Goal: Navigation & Orientation: Understand site structure

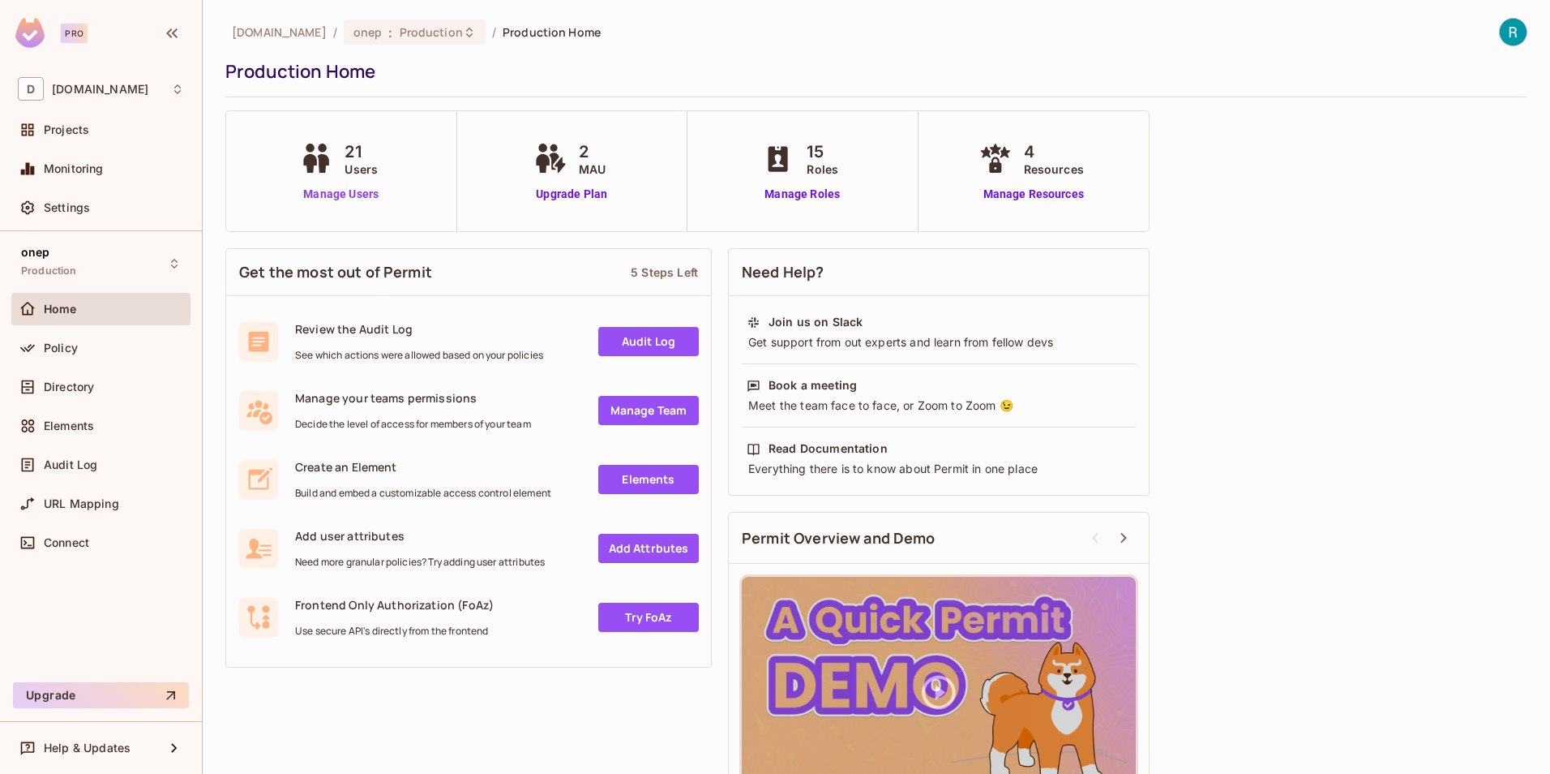
click at [354, 192] on link "Manage Users" at bounding box center [341, 194] width 90 height 17
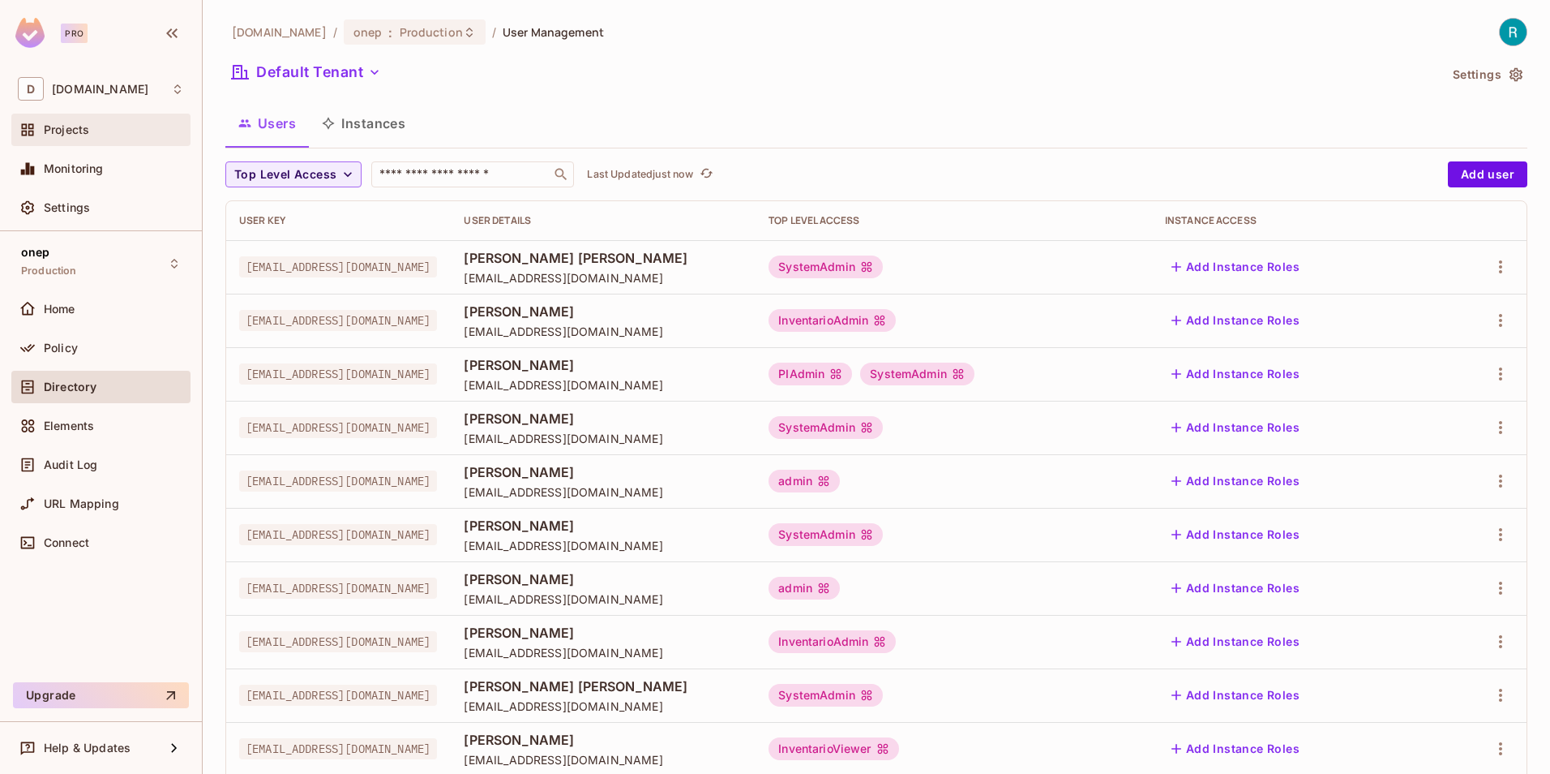
click at [76, 131] on span "Projects" at bounding box center [66, 129] width 45 height 13
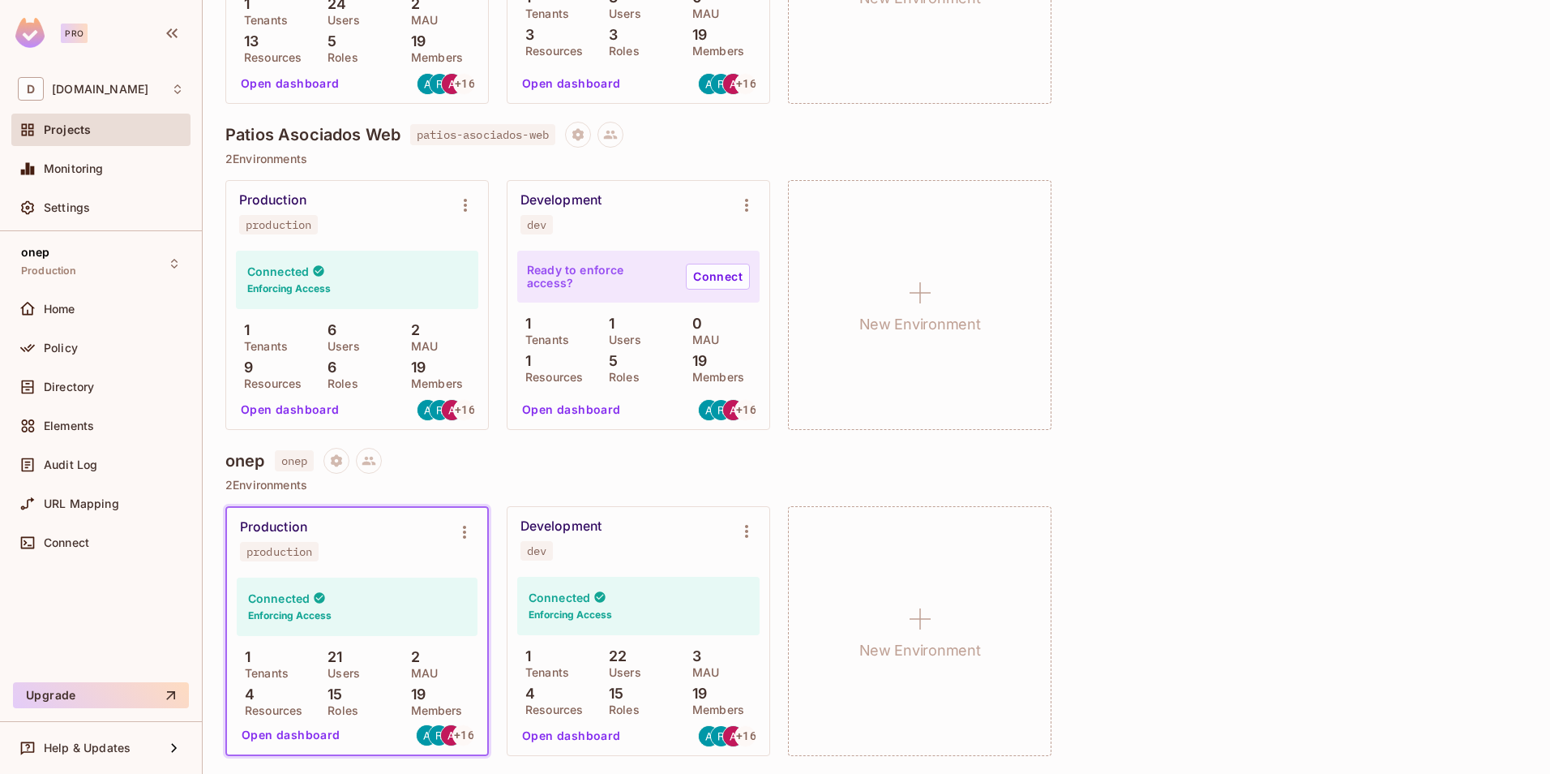
scroll to position [2568, 0]
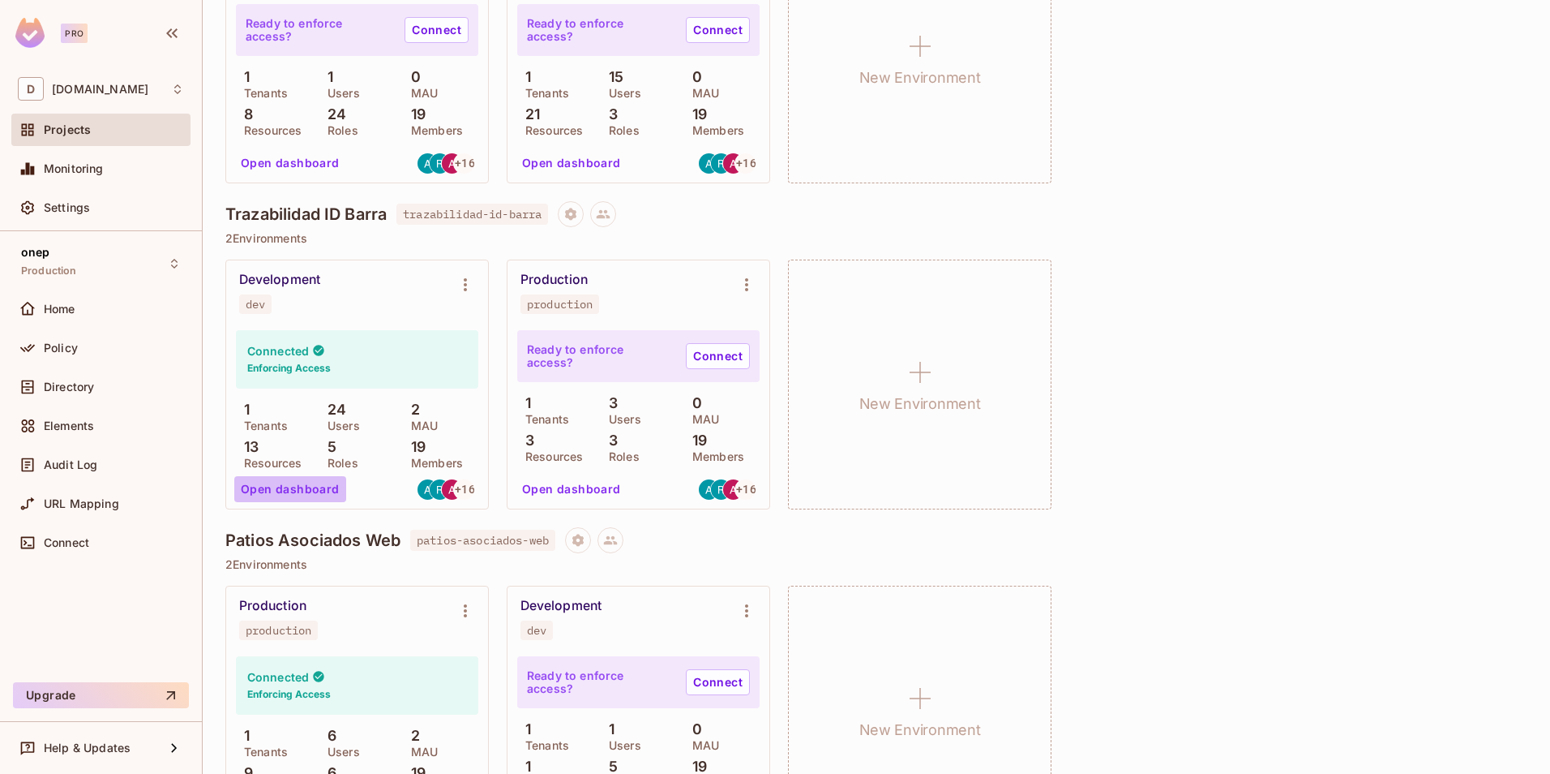
click at [298, 485] on button "Open dashboard" at bounding box center [290, 489] width 112 height 26
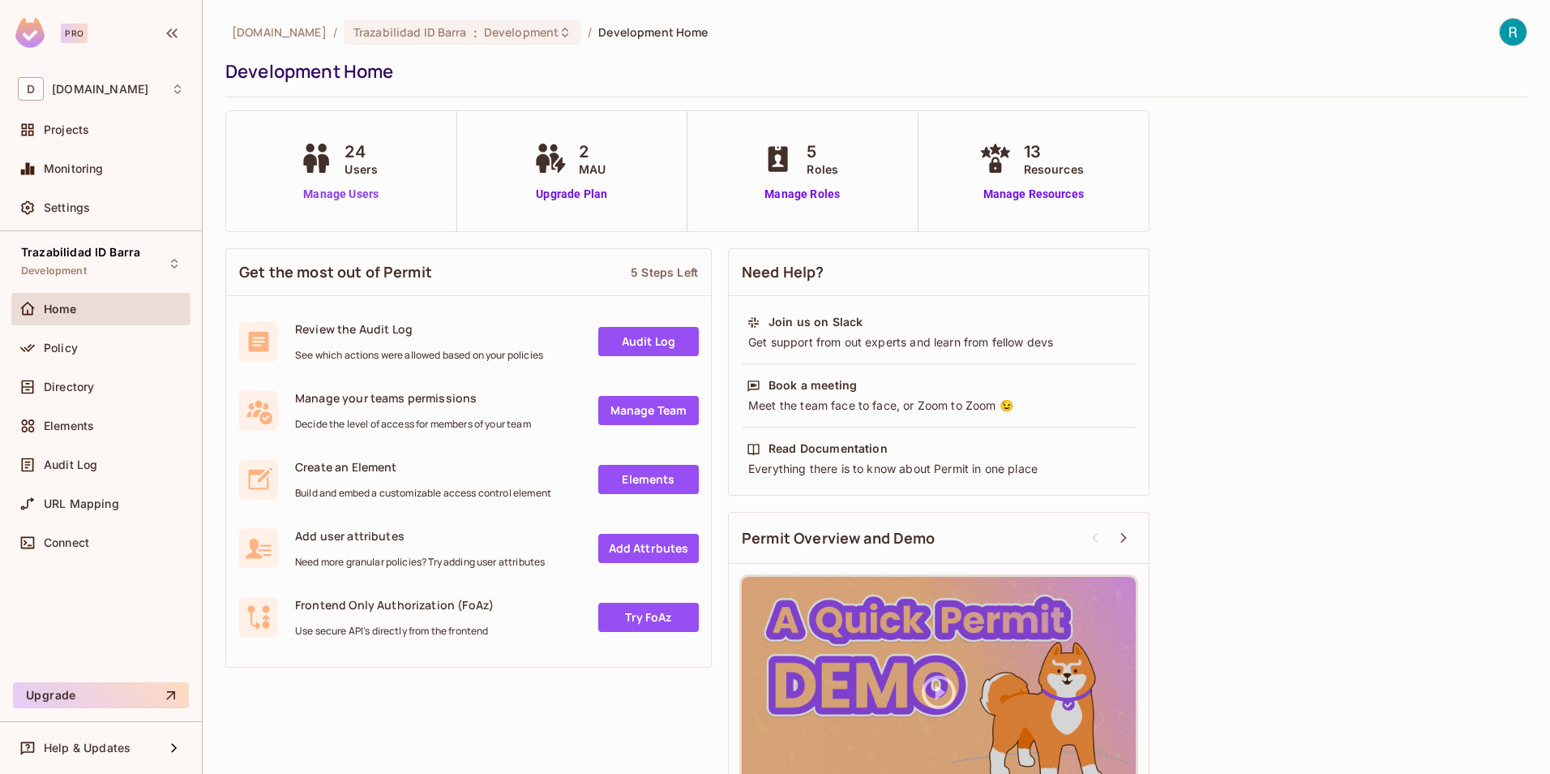
click at [349, 188] on link "Manage Users" at bounding box center [341, 194] width 90 height 17
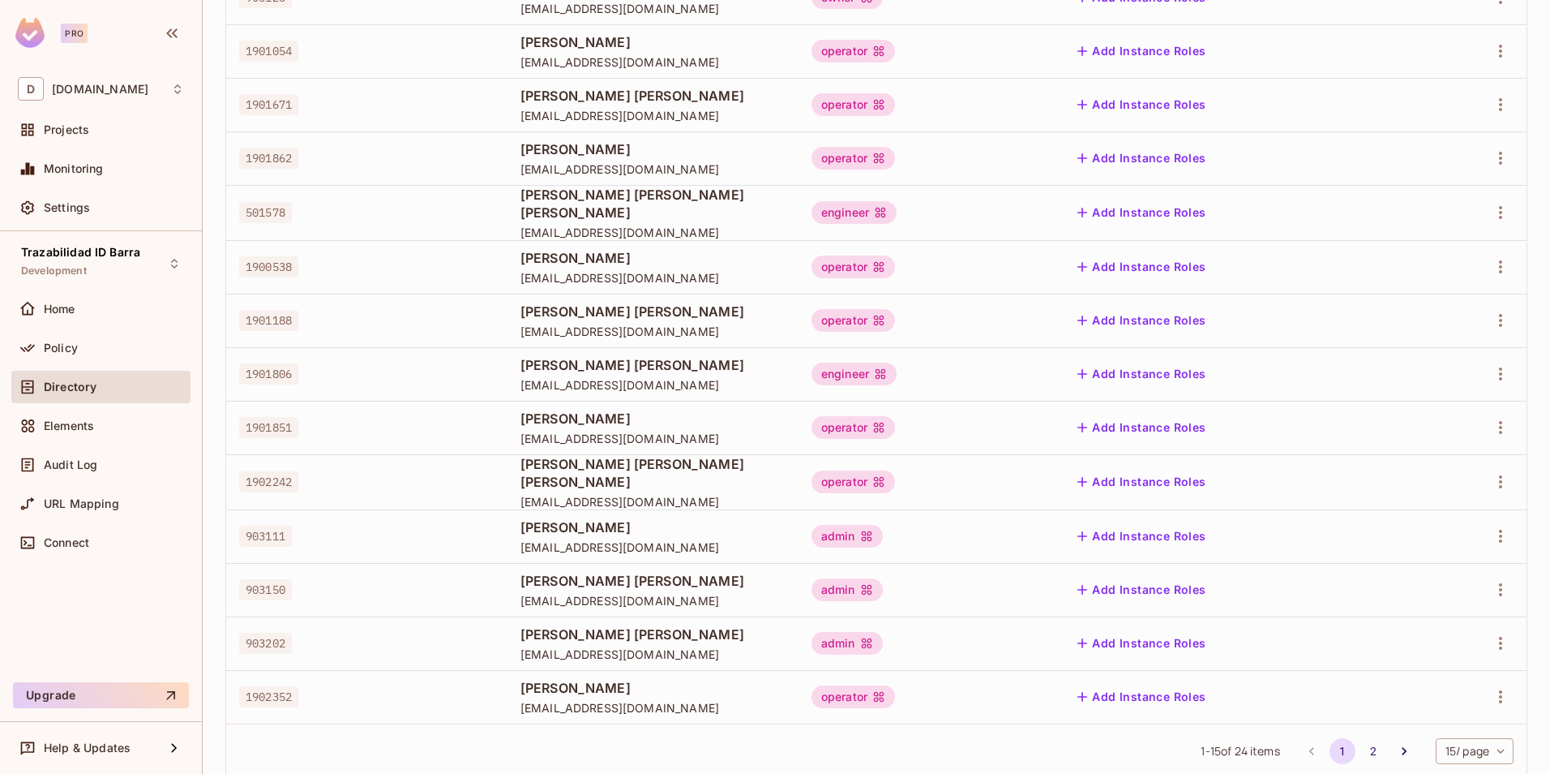
scroll to position [359, 0]
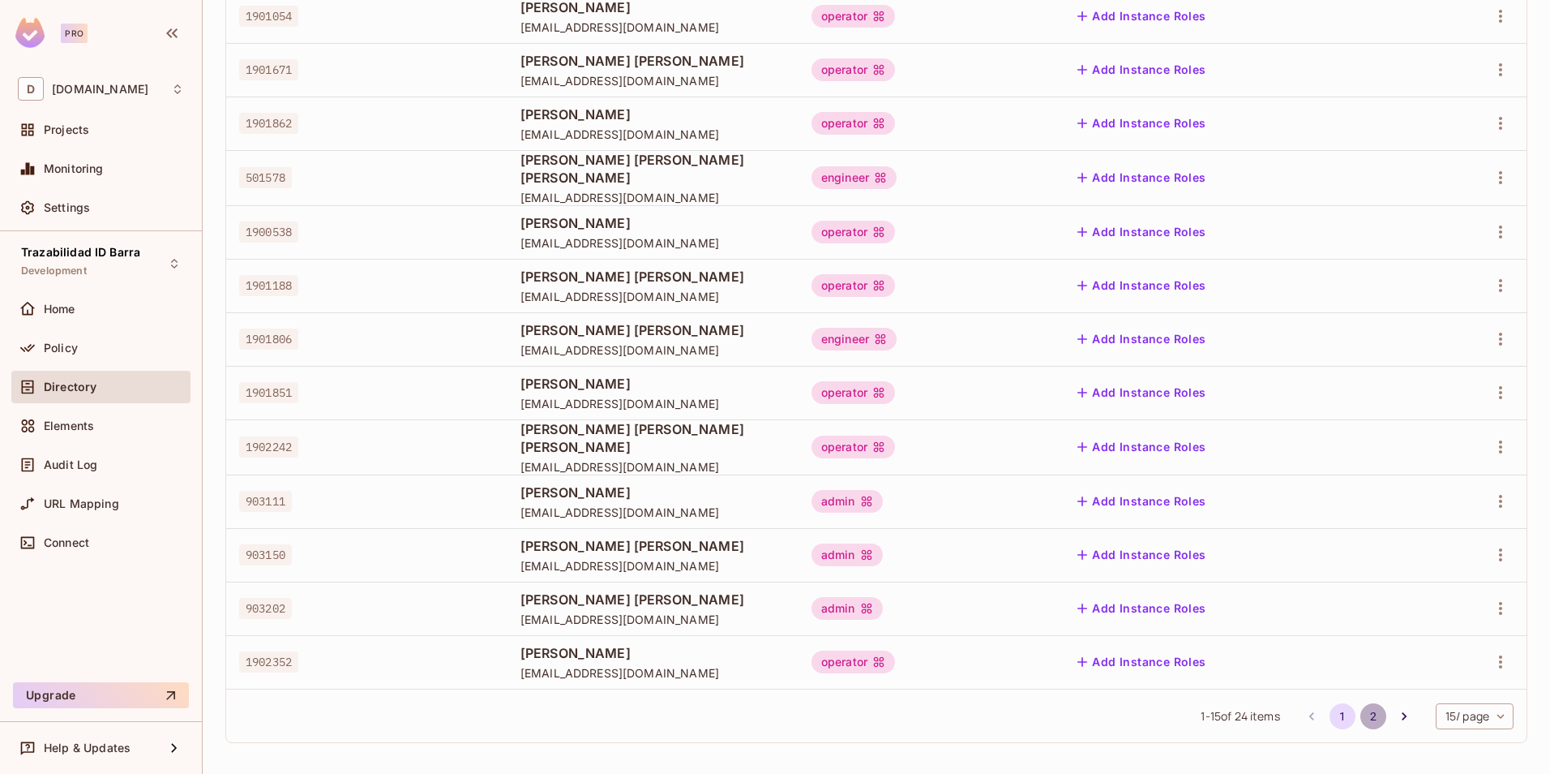
click at [1361, 718] on button "2" at bounding box center [1374, 716] width 26 height 26
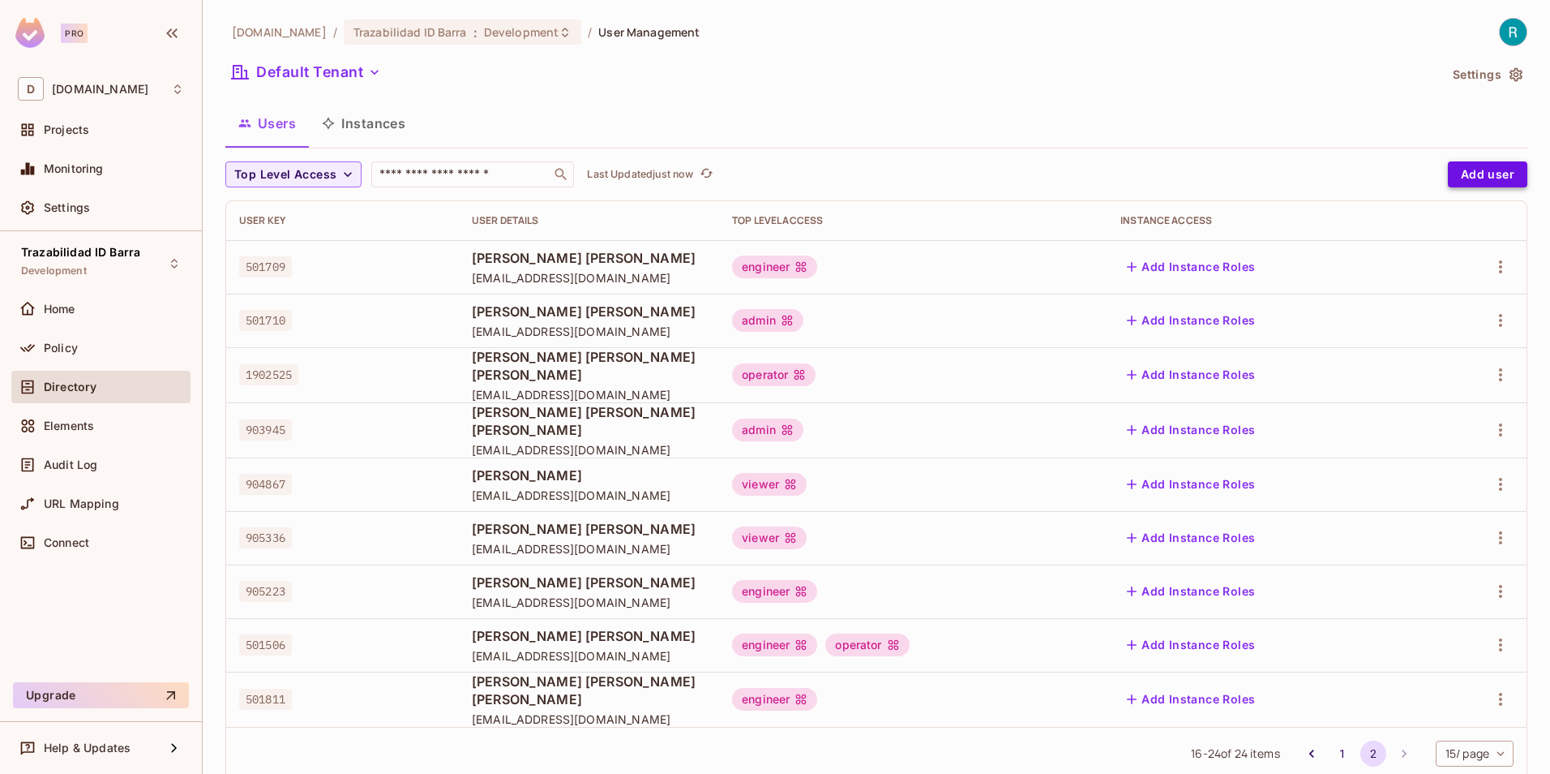
click at [1460, 178] on button "Add user" at bounding box center [1487, 174] width 79 height 26
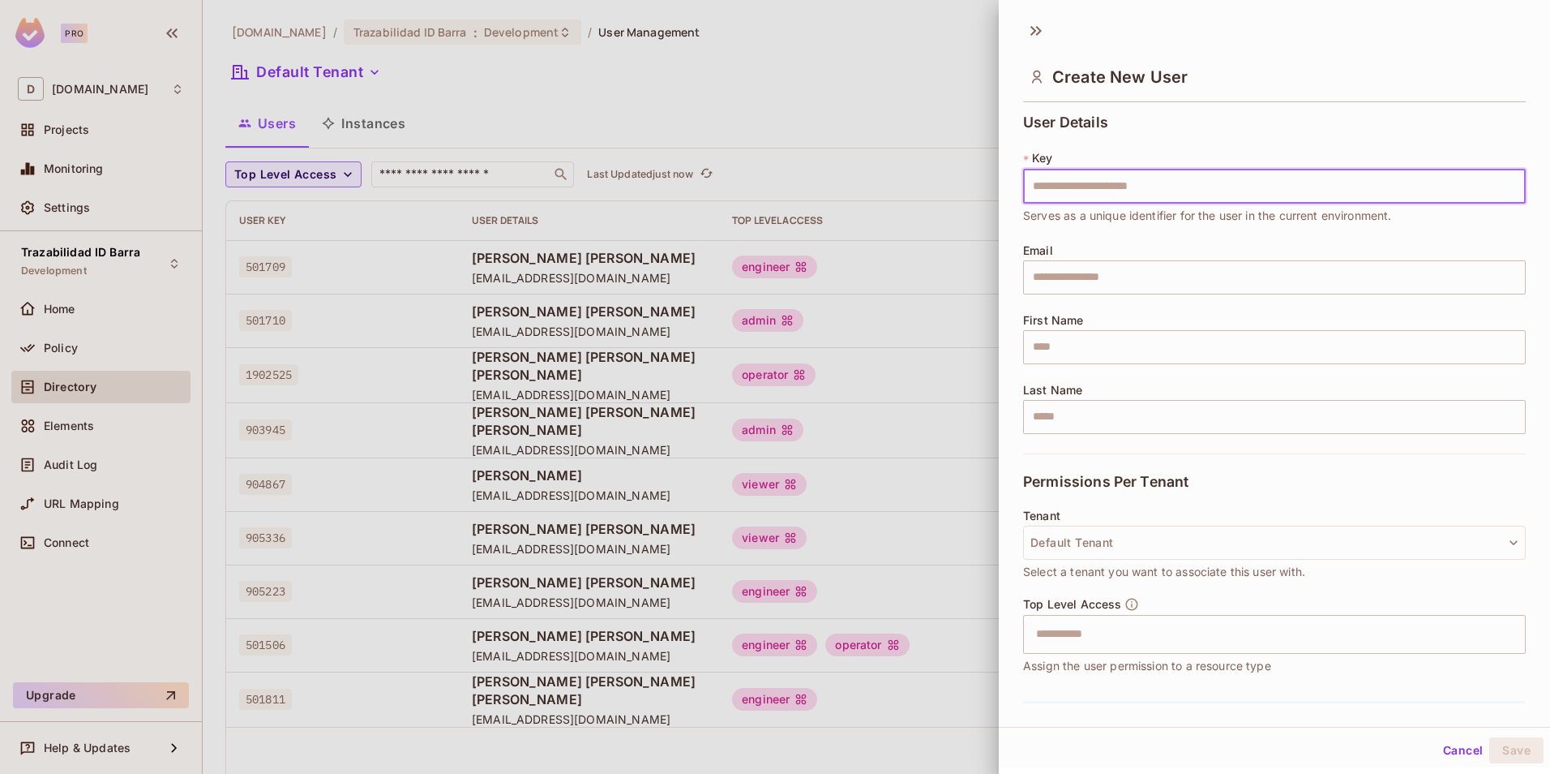
click at [1133, 181] on input "text" at bounding box center [1274, 186] width 503 height 34
click at [1154, 135] on div "User Details * Key ​ User key is required Email ​ First Name ​ Last Name ​" at bounding box center [1274, 283] width 503 height 339
click at [1094, 188] on input "text" at bounding box center [1274, 186] width 503 height 34
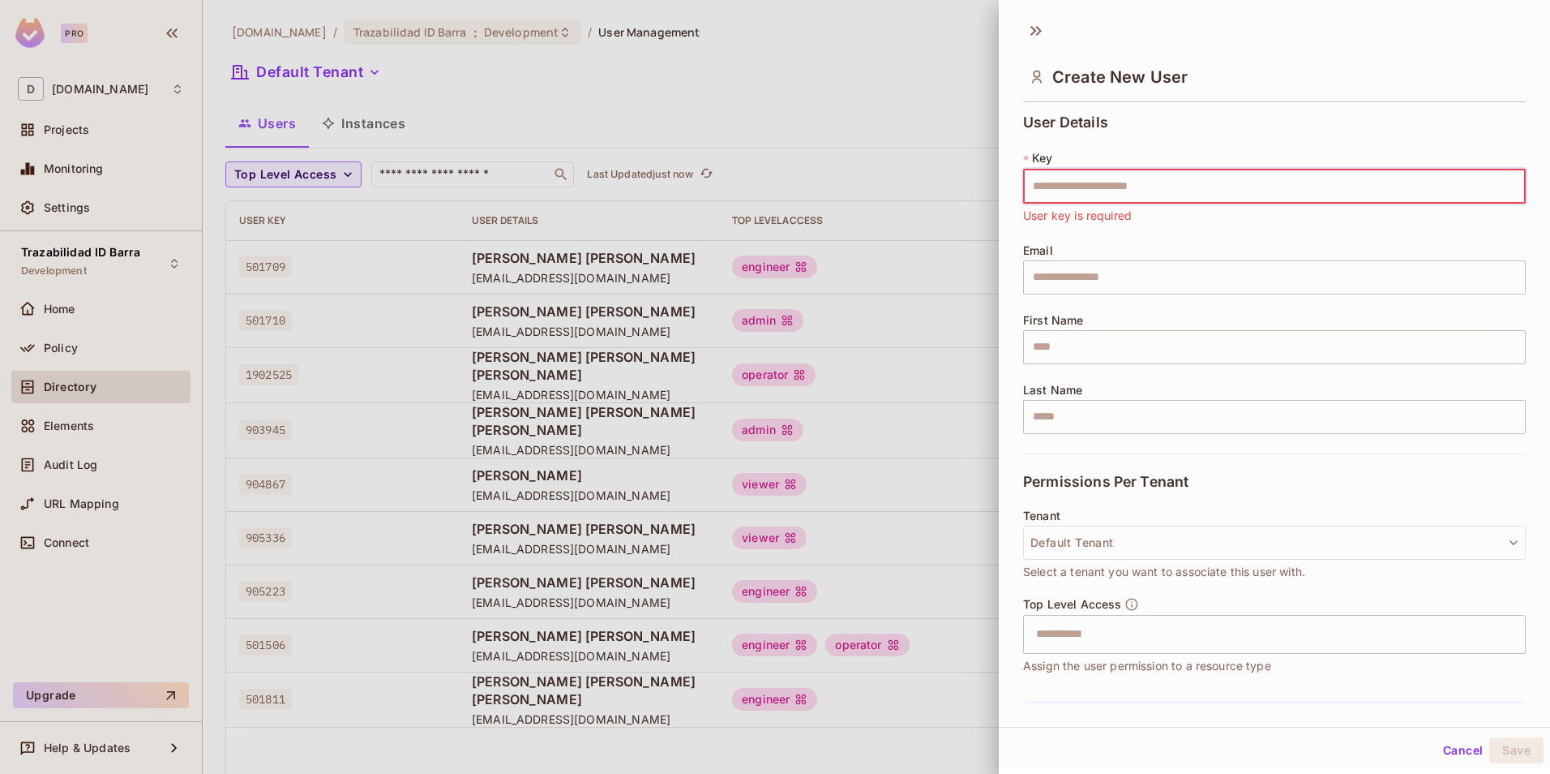
click at [1448, 752] on button "Cancel" at bounding box center [1463, 750] width 53 height 26
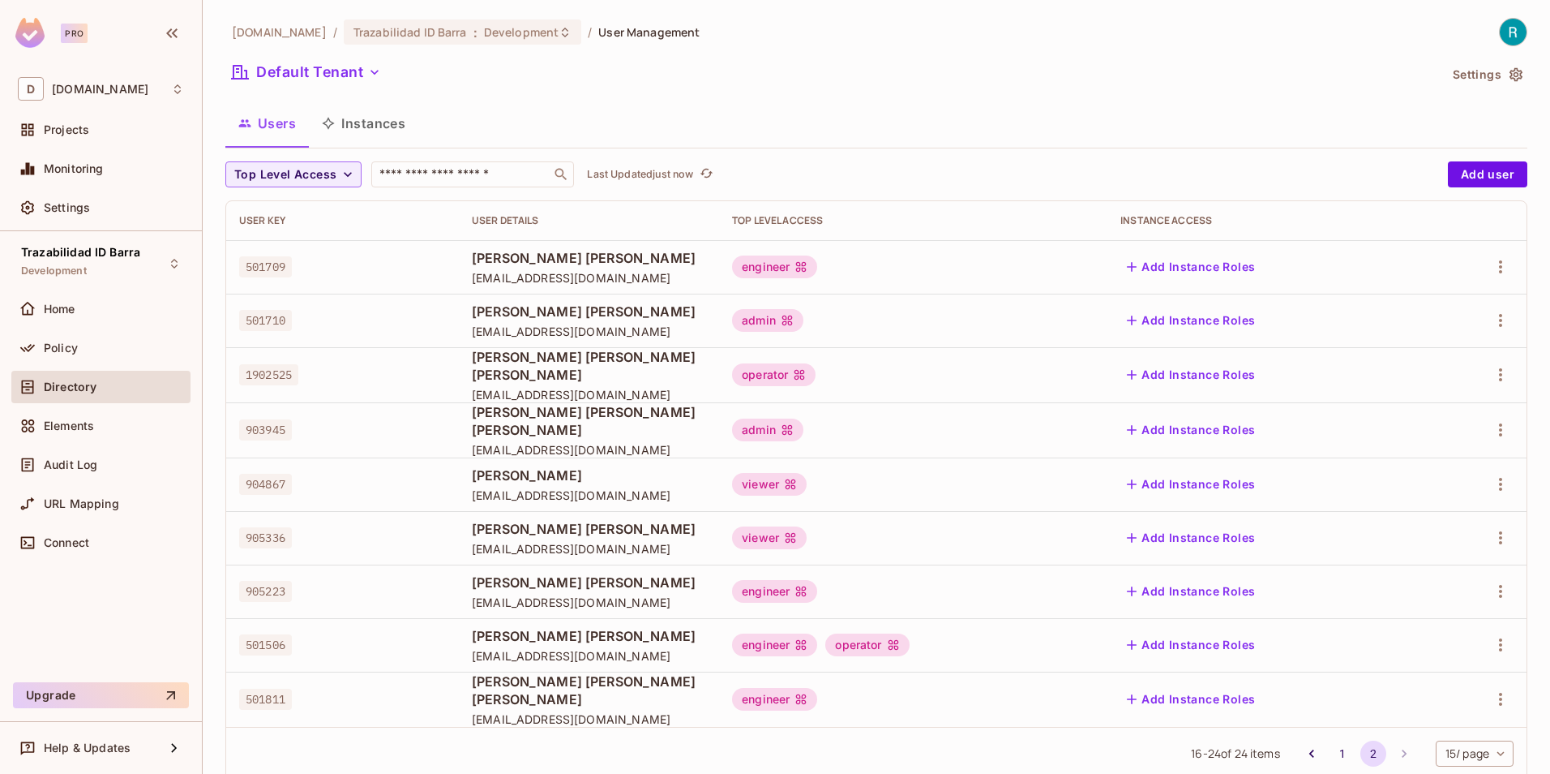
click at [70, 385] on span "Directory" at bounding box center [70, 386] width 53 height 13
click at [86, 212] on span "Settings" at bounding box center [67, 207] width 46 height 13
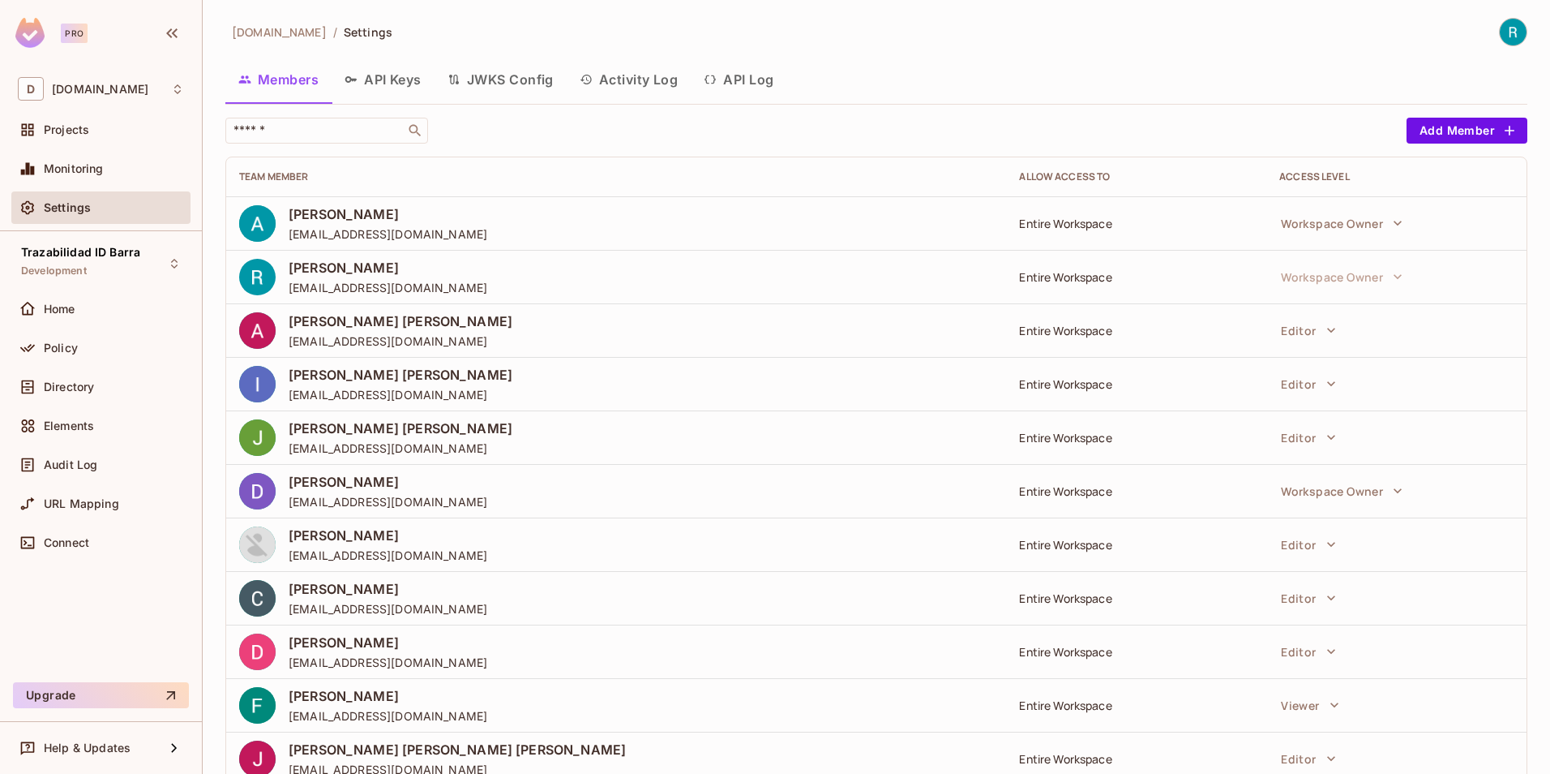
click at [519, 81] on button "JWKS Config" at bounding box center [501, 79] width 132 height 41
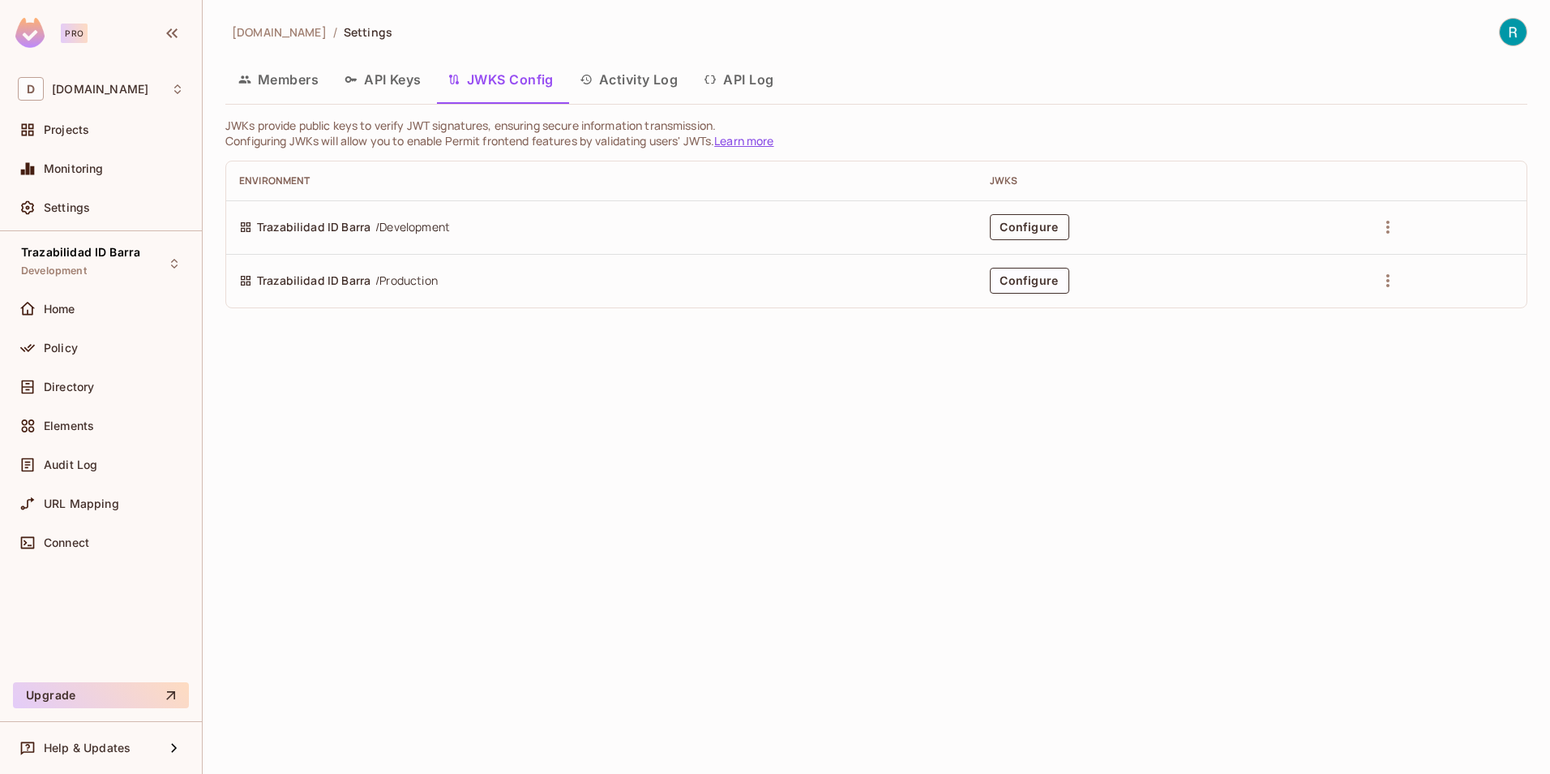
click at [1034, 228] on button "Configure" at bounding box center [1029, 227] width 79 height 26
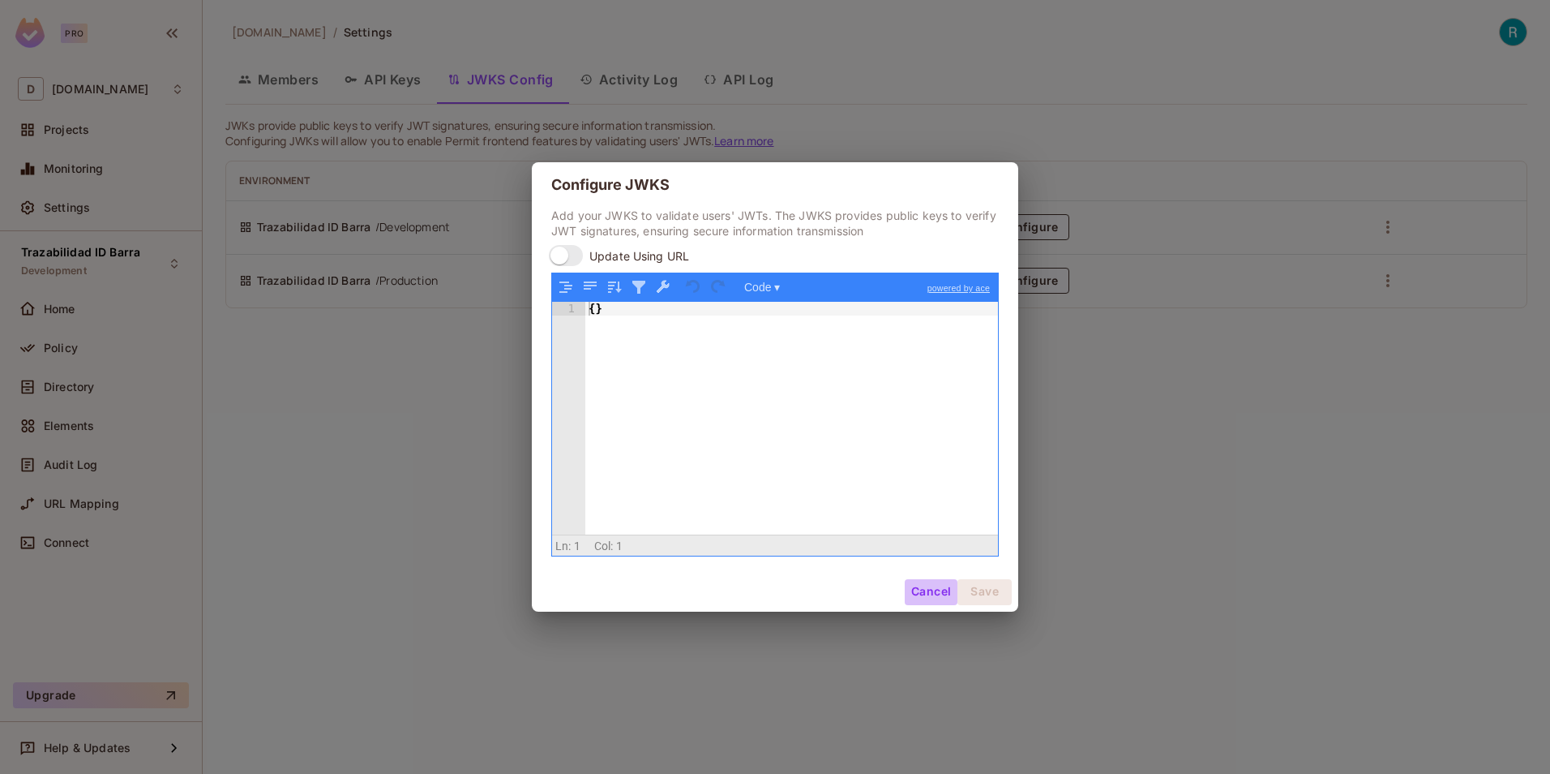
click at [932, 586] on button "Cancel" at bounding box center [931, 592] width 53 height 26
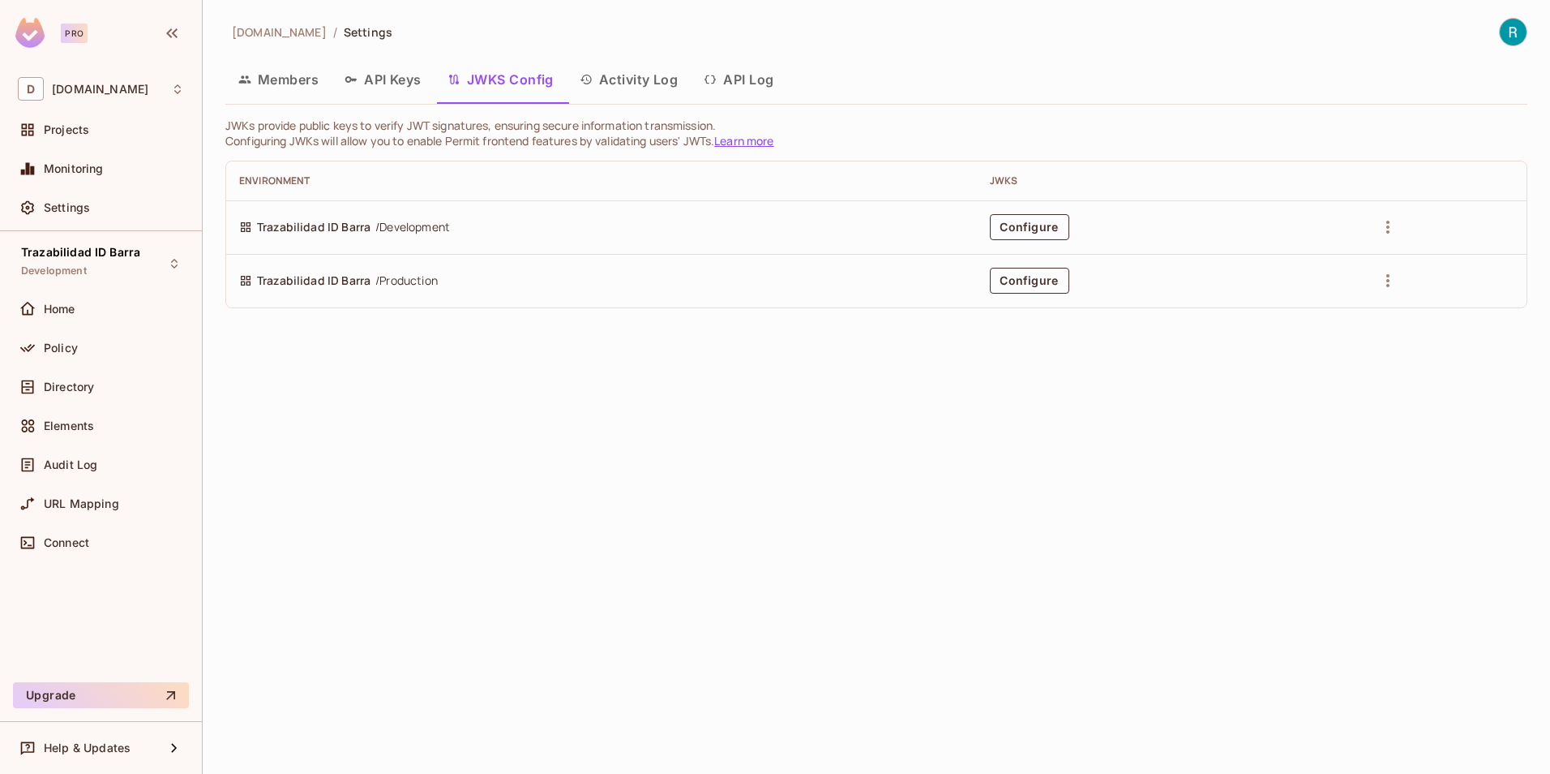
click at [1034, 276] on button "Configure" at bounding box center [1029, 281] width 79 height 26
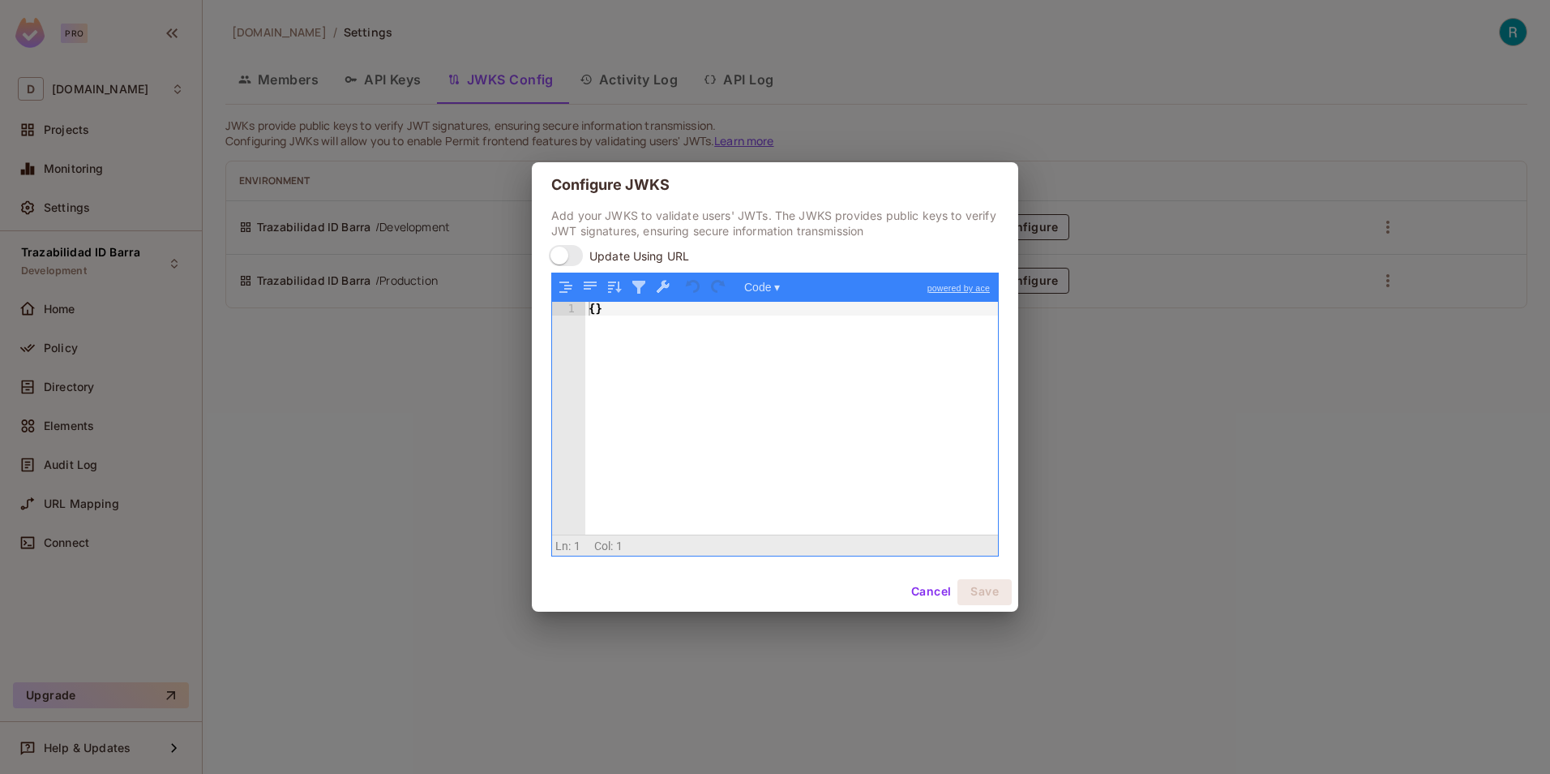
click at [928, 588] on button "Cancel" at bounding box center [931, 592] width 53 height 26
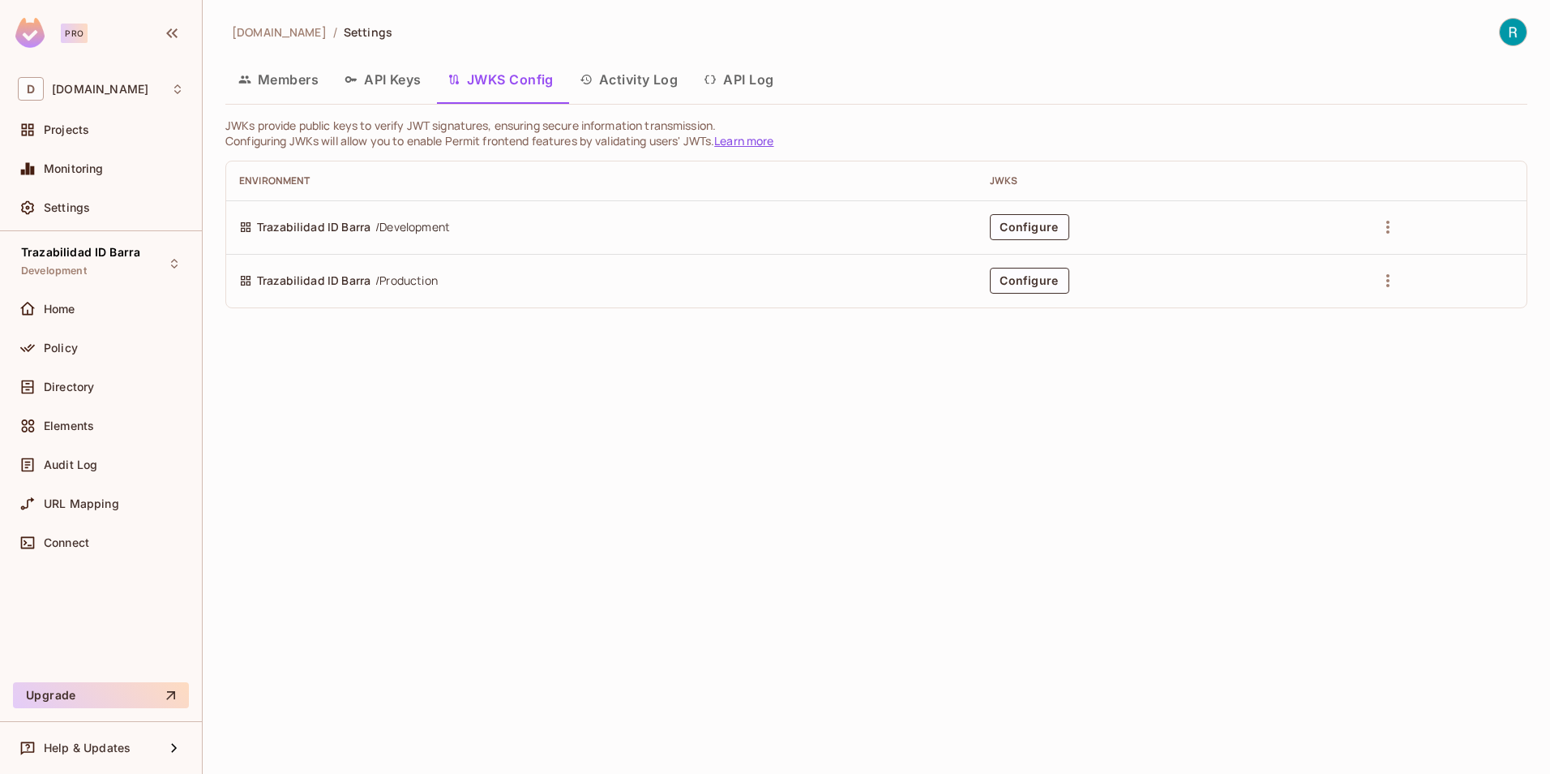
click at [396, 78] on button "API Keys" at bounding box center [383, 79] width 103 height 41
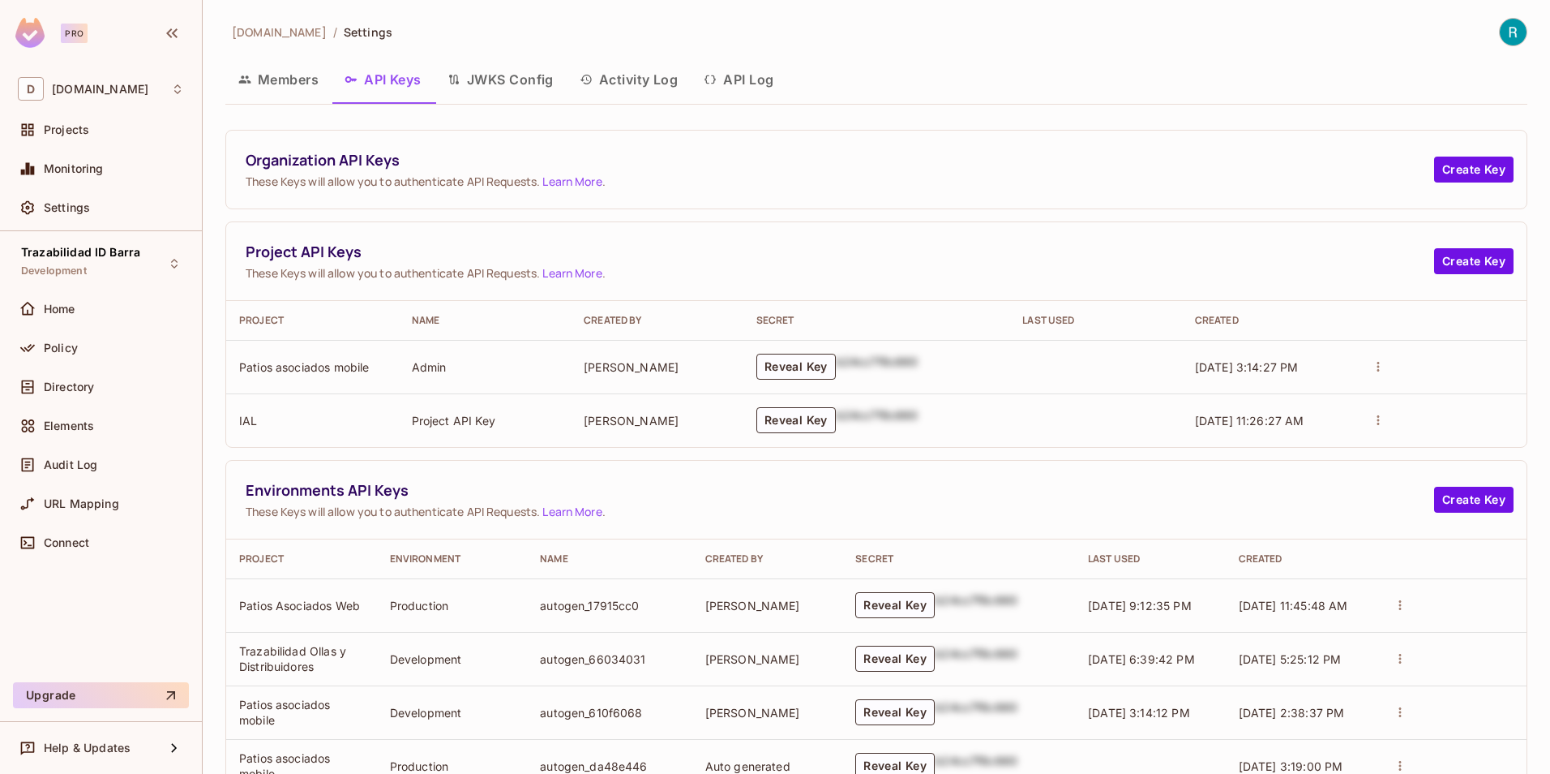
click at [283, 79] on button "Members" at bounding box center [278, 79] width 106 height 41
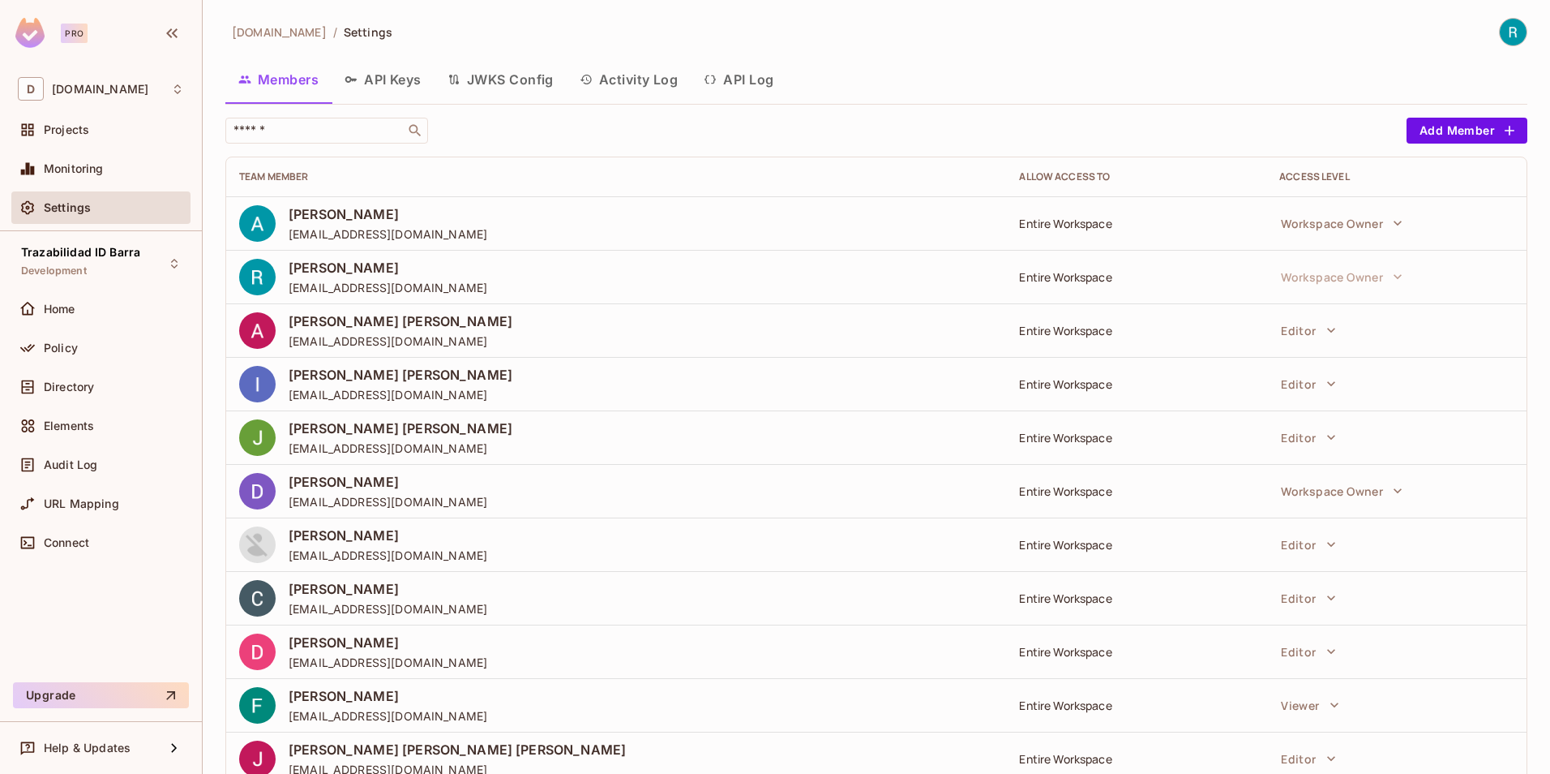
click at [383, 79] on button "API Keys" at bounding box center [383, 79] width 103 height 41
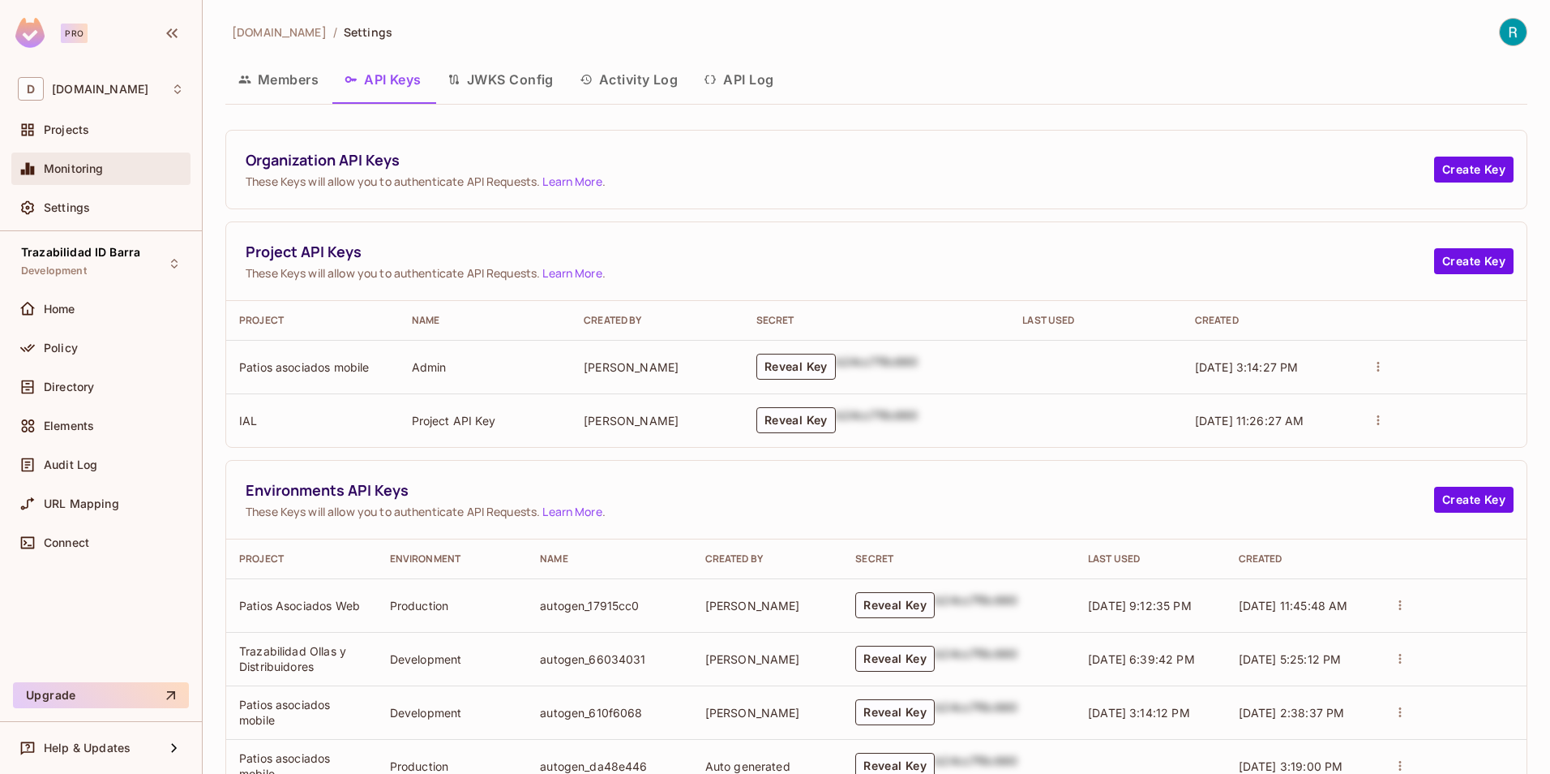
click at [70, 174] on span "Monitoring" at bounding box center [74, 168] width 60 height 13
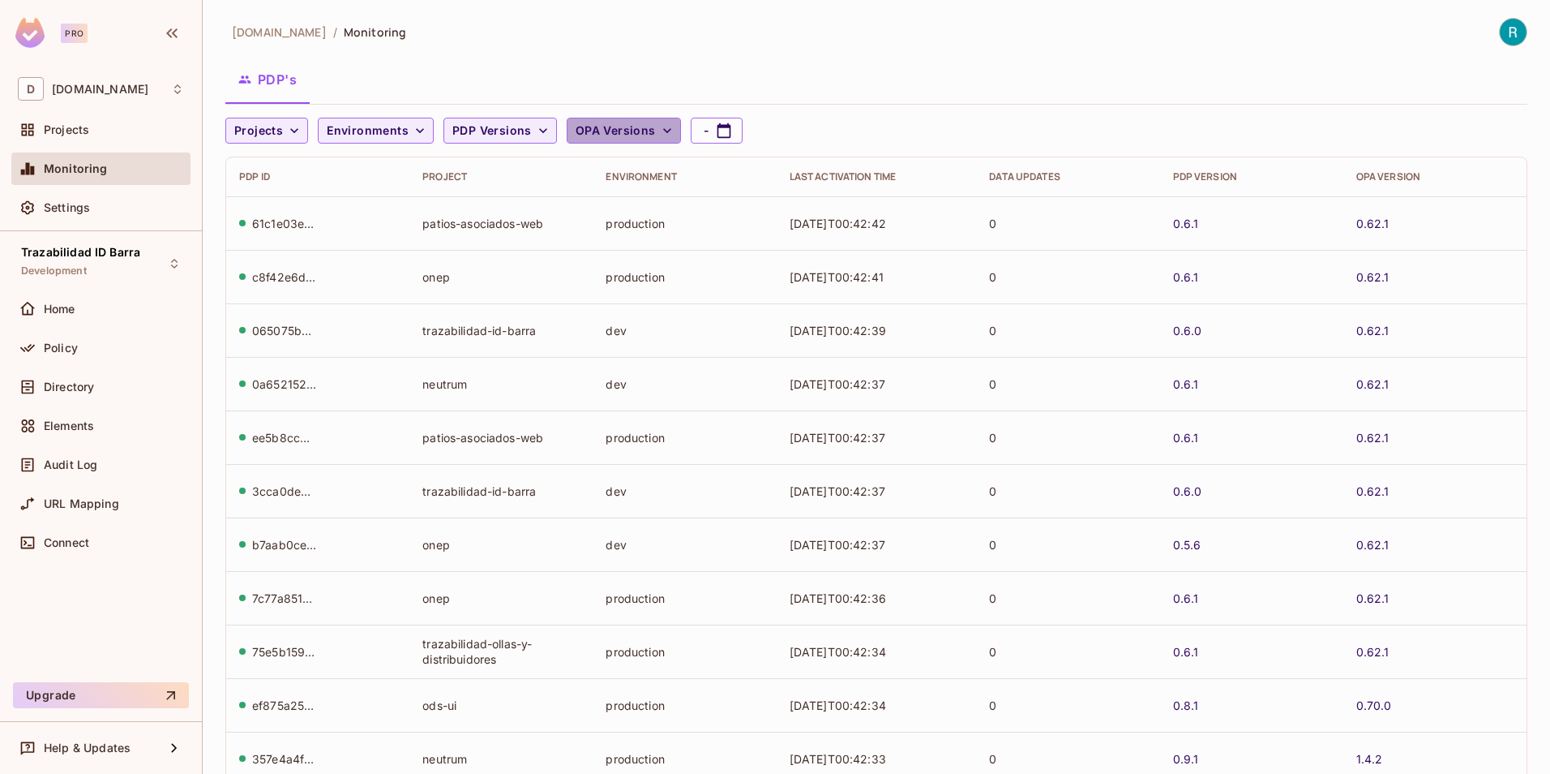
click at [659, 127] on icon "button" at bounding box center [667, 130] width 16 height 16
click at [659, 127] on div at bounding box center [775, 387] width 1550 height 774
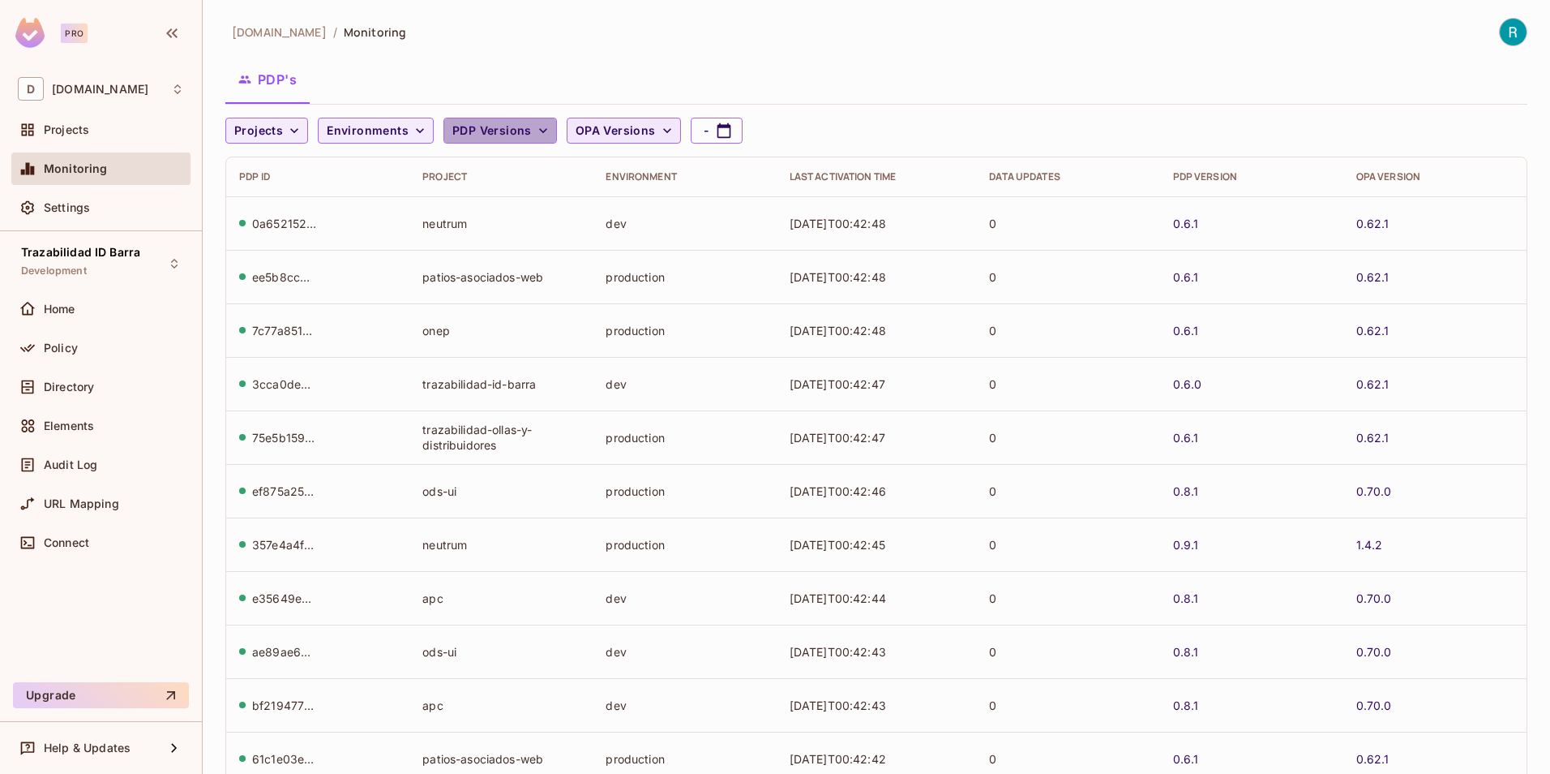
click at [535, 122] on button "PDP Versions" at bounding box center [501, 131] width 114 height 26
click at [535, 122] on div at bounding box center [775, 387] width 1550 height 774
click at [1194, 175] on div "PDP Version" at bounding box center [1251, 176] width 157 height 13
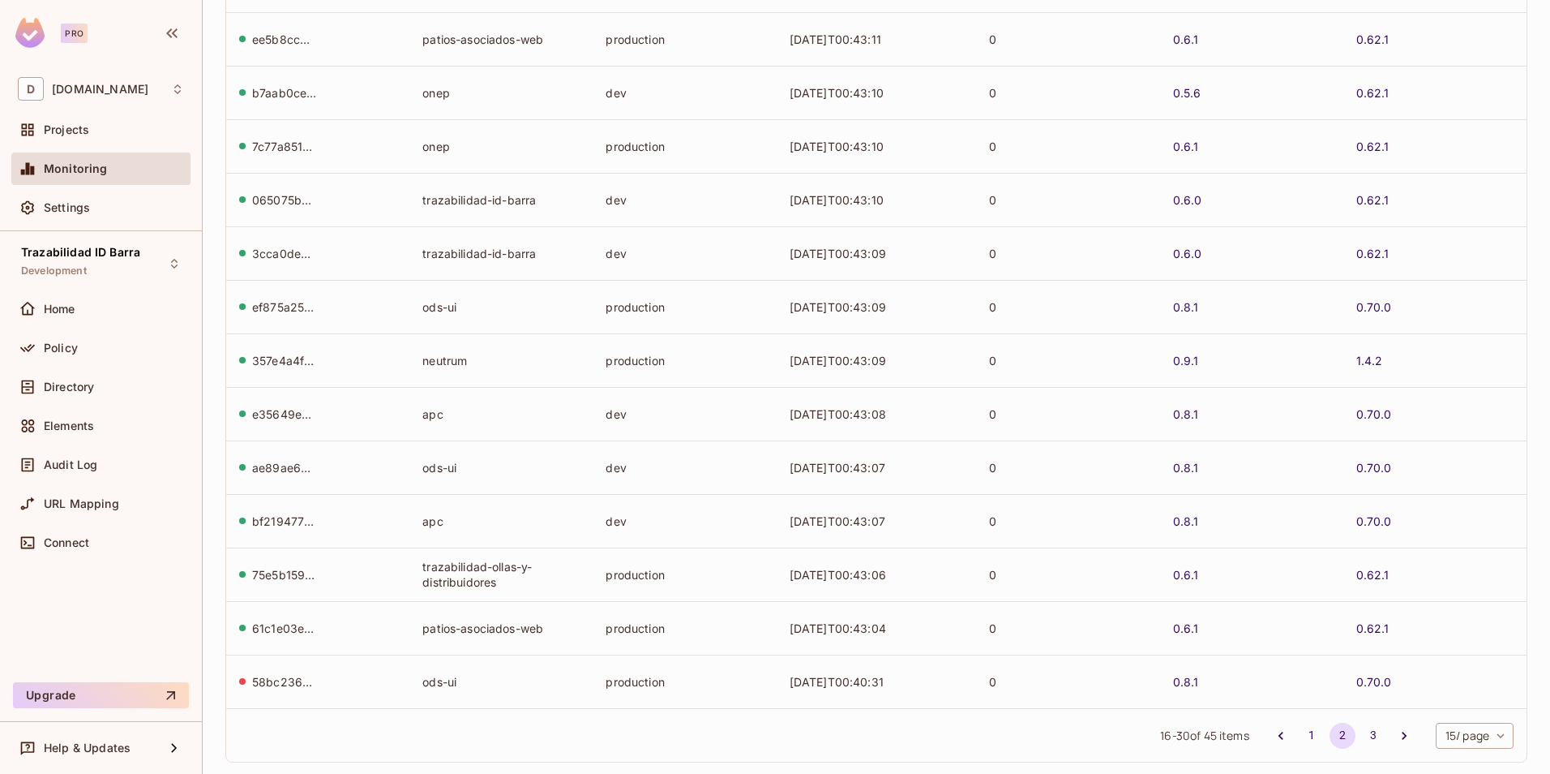
scroll to position [315, 0]
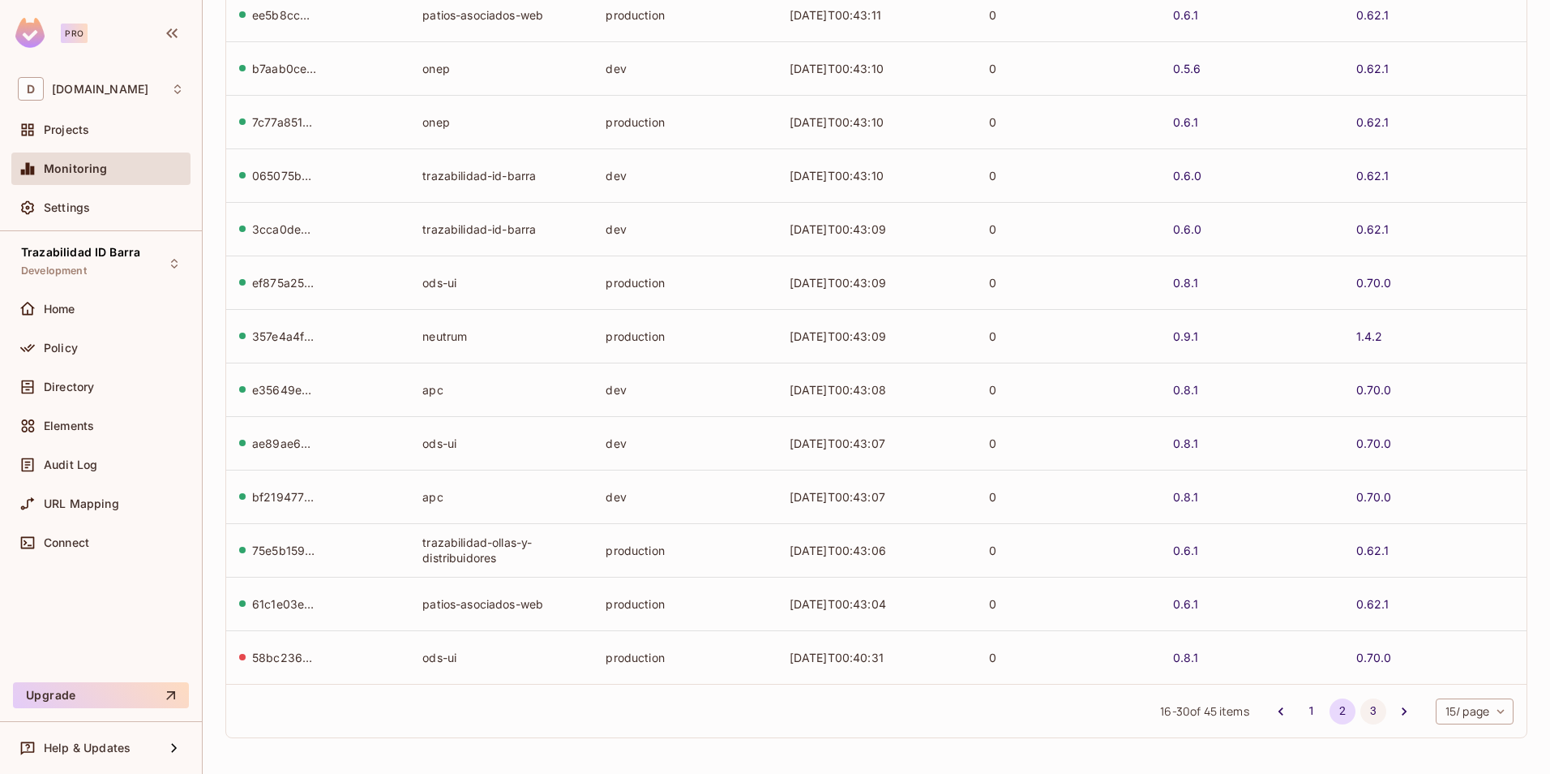
click at [1361, 707] on button "3" at bounding box center [1374, 711] width 26 height 26
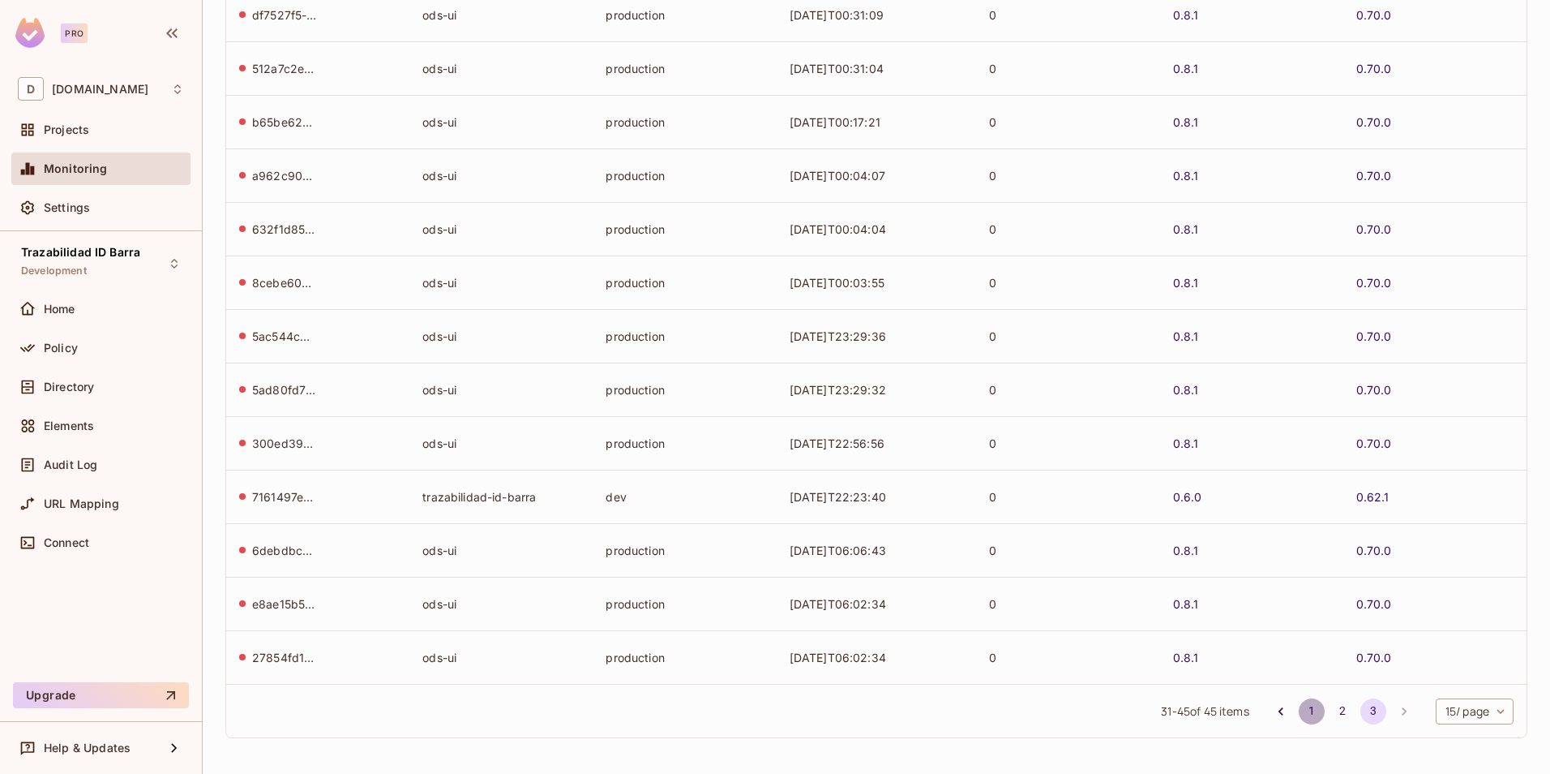
click at [1302, 709] on button "1" at bounding box center [1312, 711] width 26 height 26
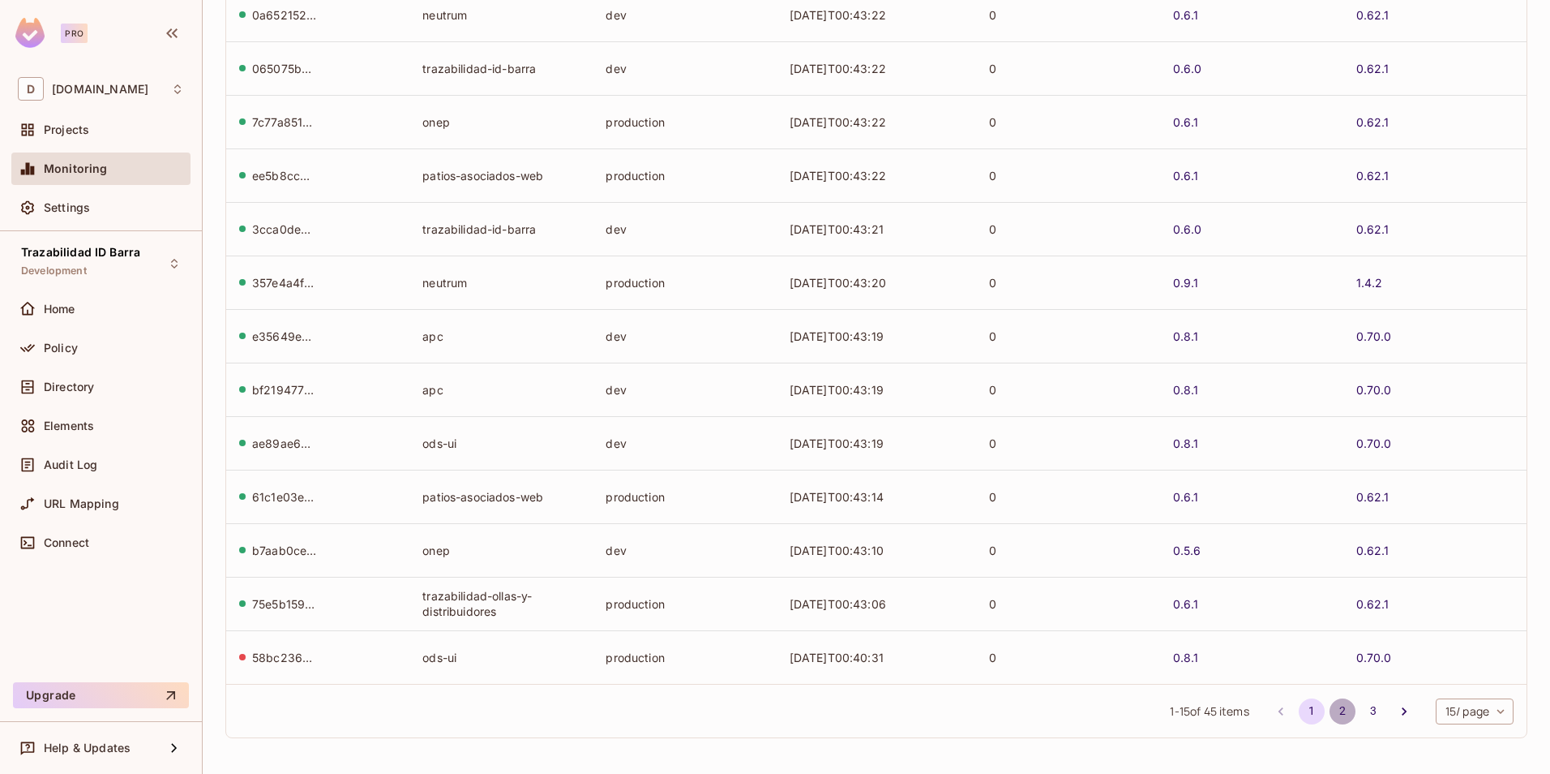
click at [1331, 710] on button "2" at bounding box center [1343, 711] width 26 height 26
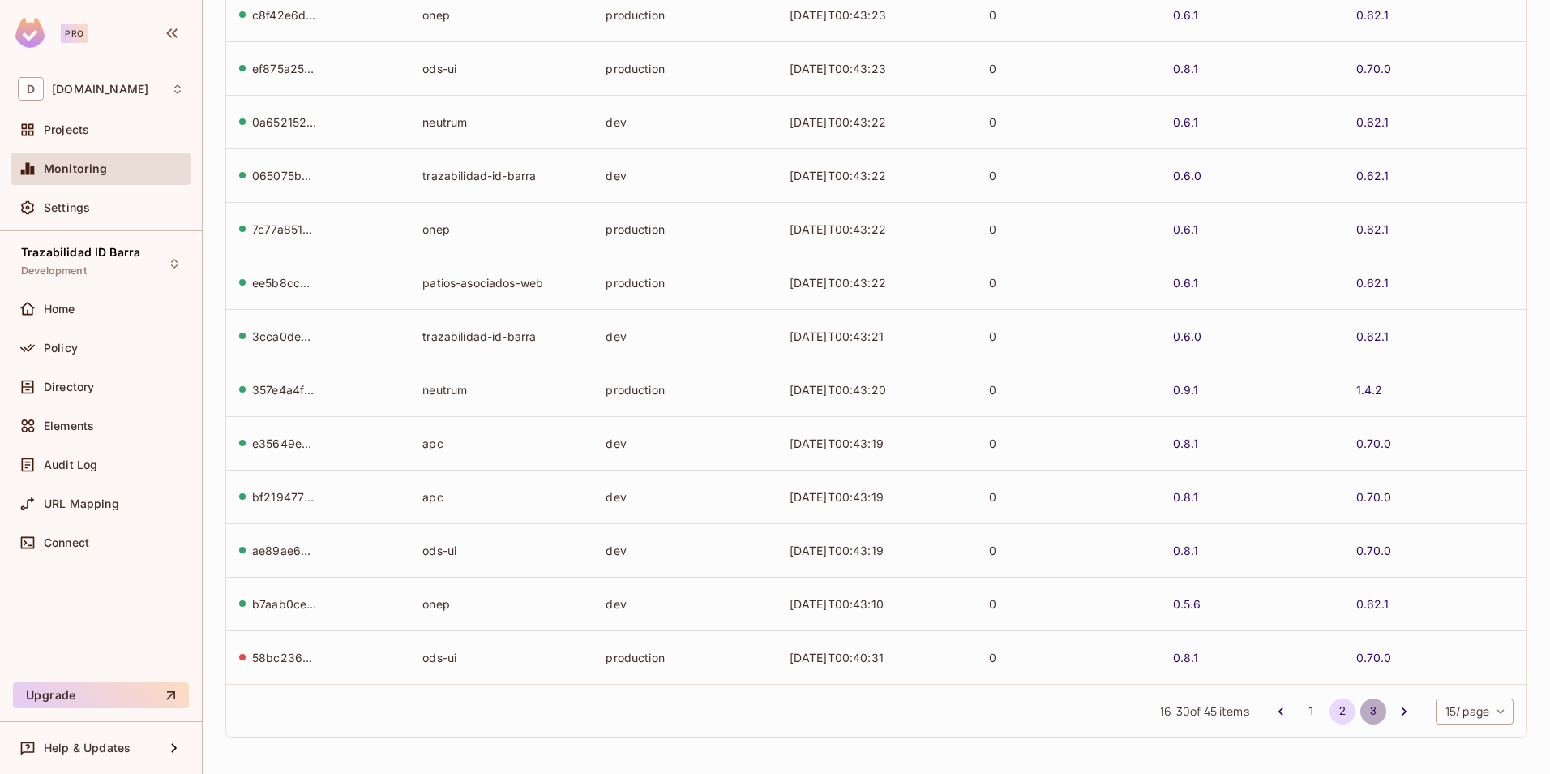
click at [1361, 714] on button "3" at bounding box center [1374, 711] width 26 height 26
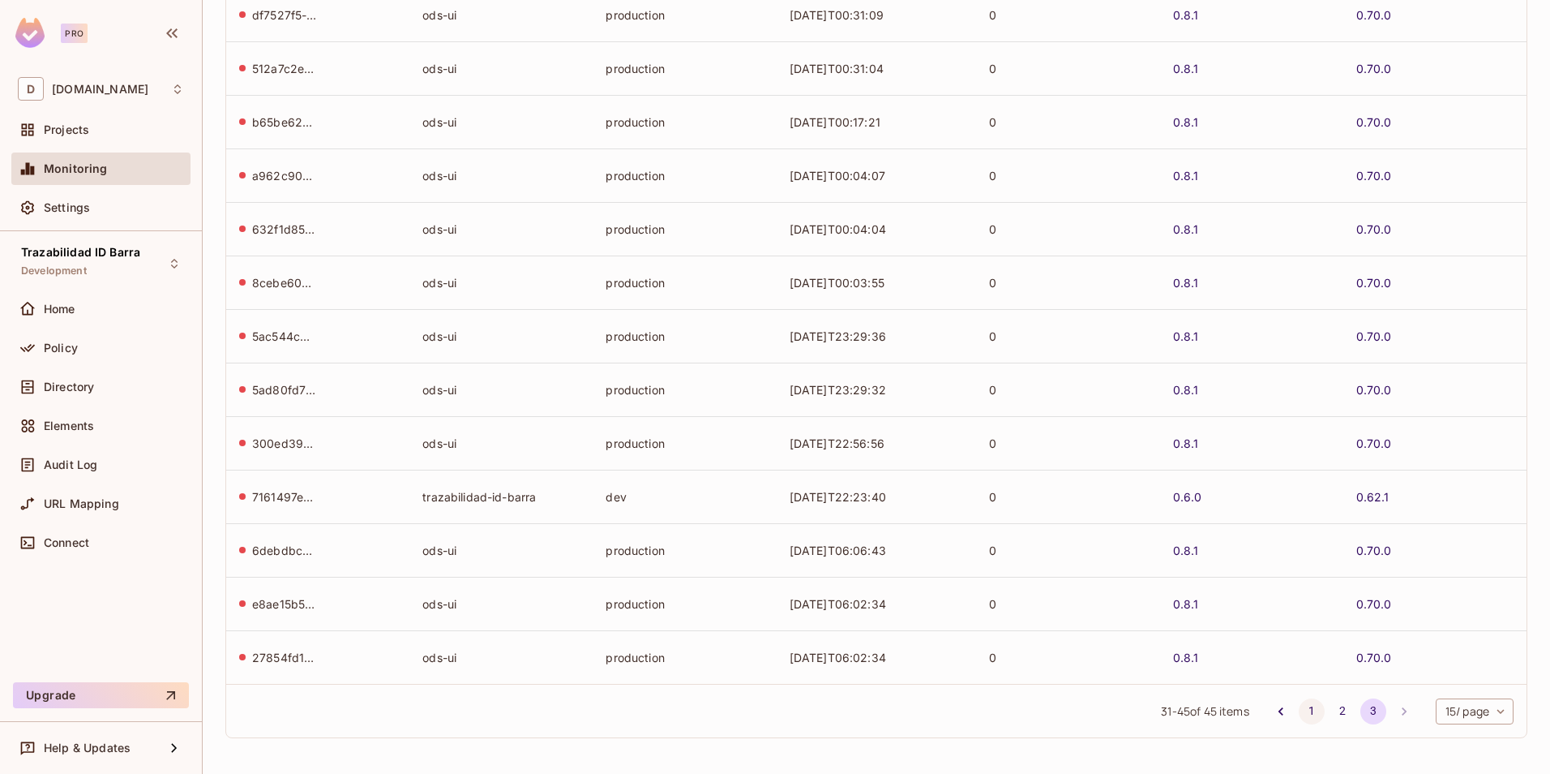
click at [1300, 712] on button "1" at bounding box center [1312, 711] width 26 height 26
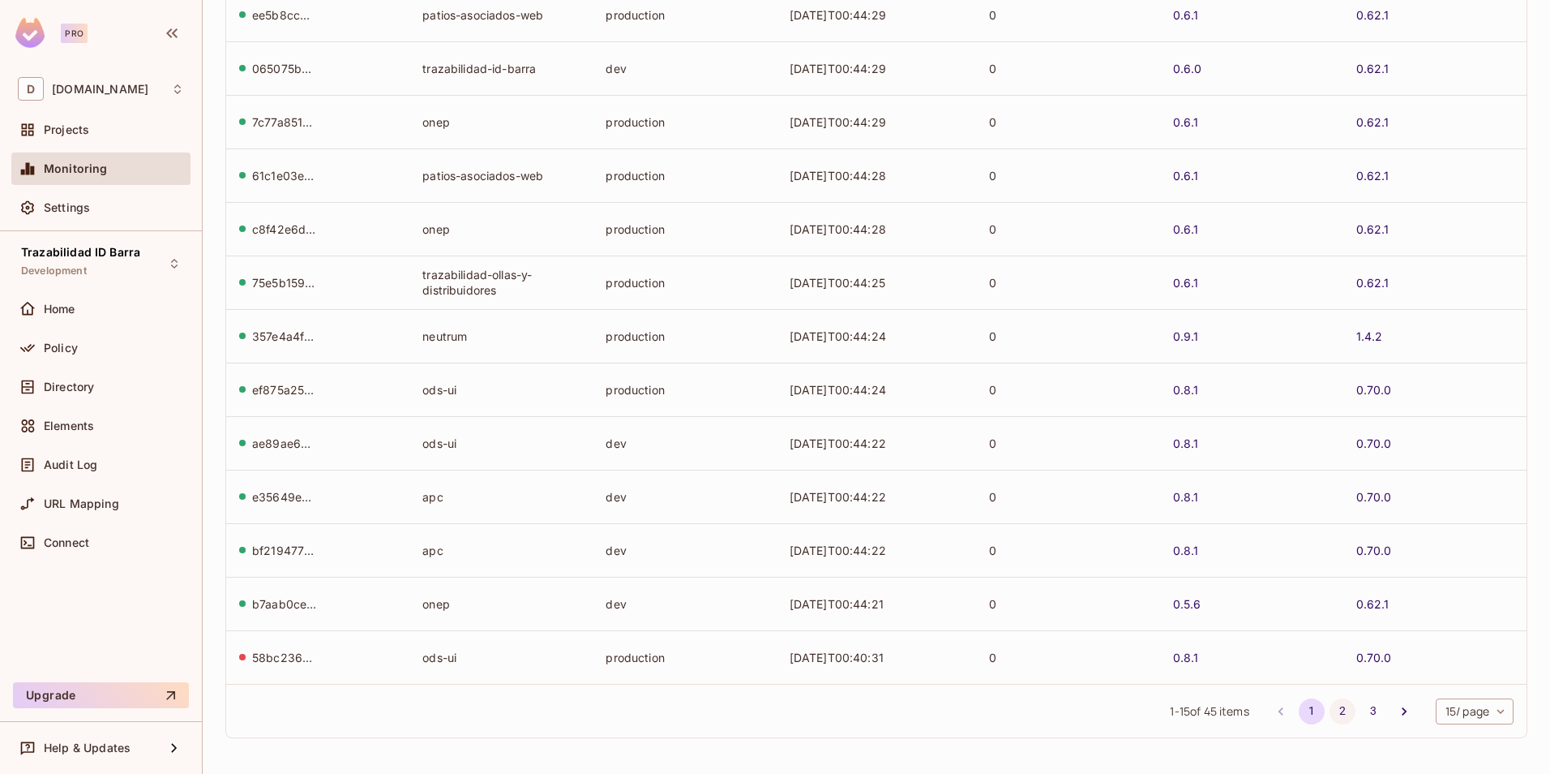
click at [1331, 707] on button "2" at bounding box center [1343, 711] width 26 height 26
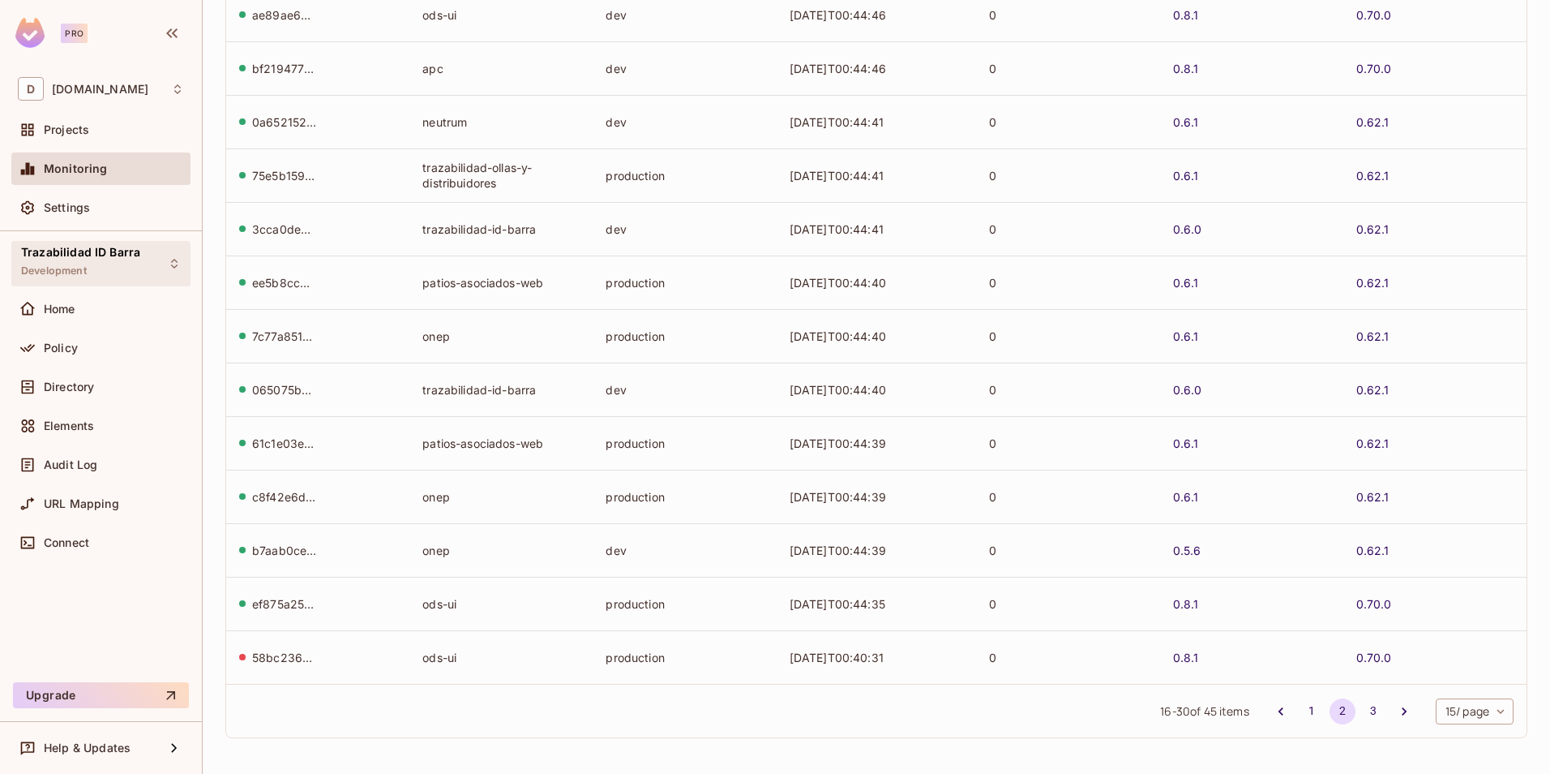
click at [83, 253] on span "Trazabilidad ID Barra" at bounding box center [80, 252] width 119 height 13
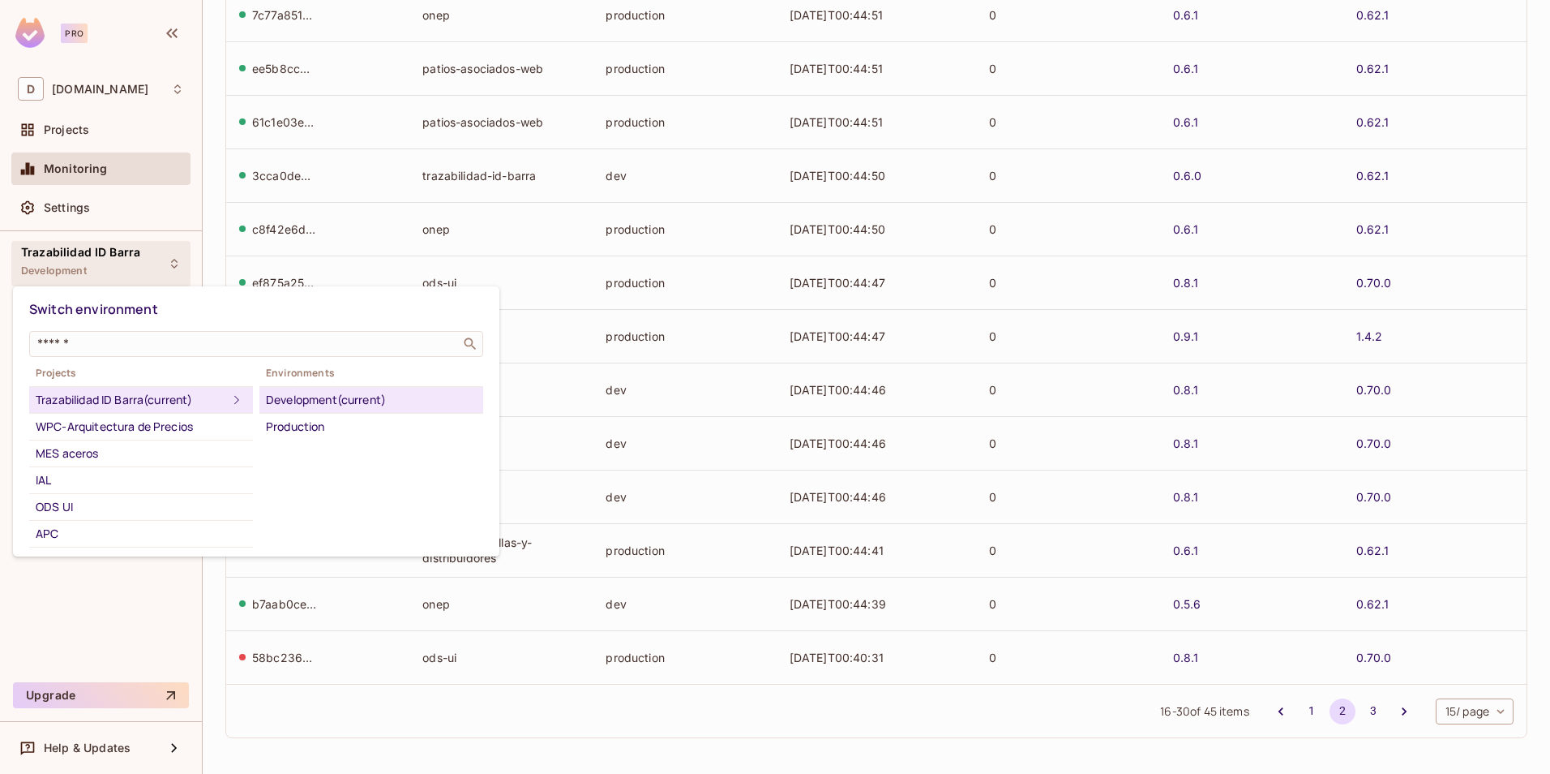
click at [54, 132] on div at bounding box center [775, 387] width 1550 height 774
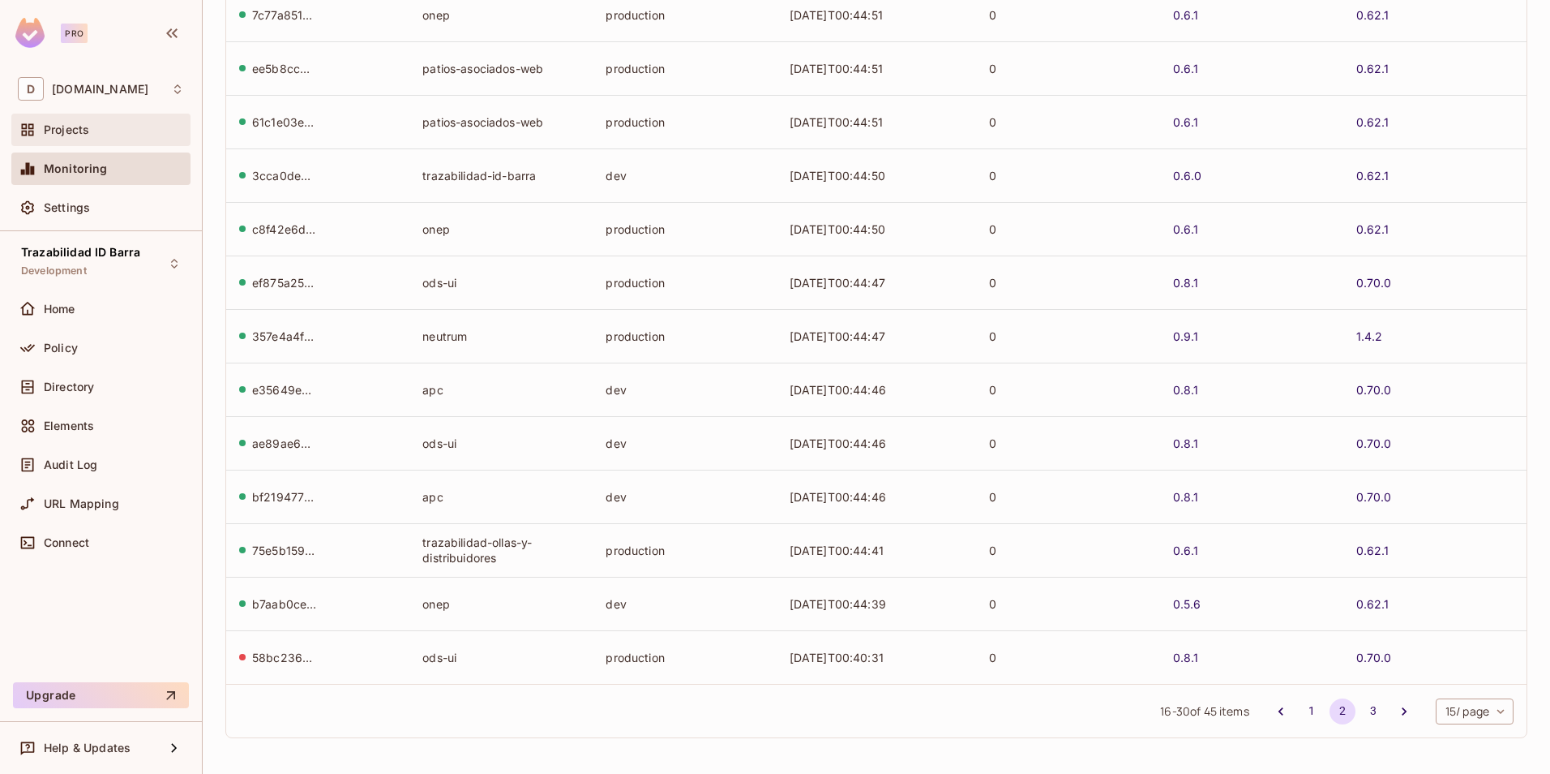
click at [73, 135] on span "Projects" at bounding box center [66, 129] width 45 height 13
